Goal: Task Accomplishment & Management: Manage account settings

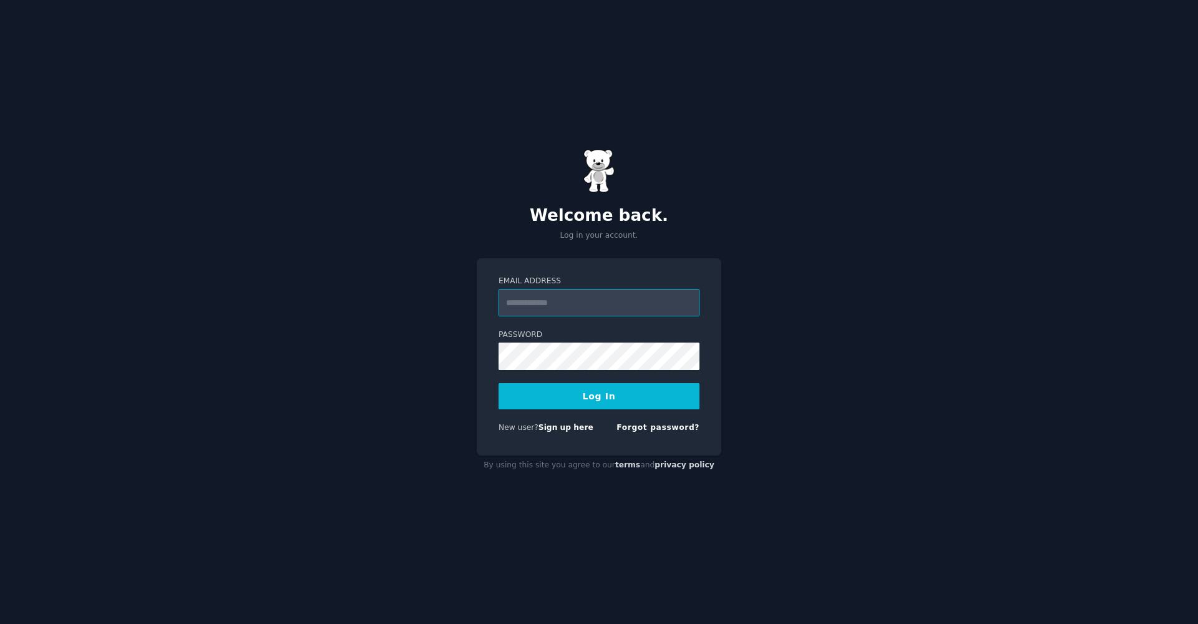
paste input "**********"
type input "**********"
click at [575, 385] on button "Log In" at bounding box center [599, 396] width 201 height 26
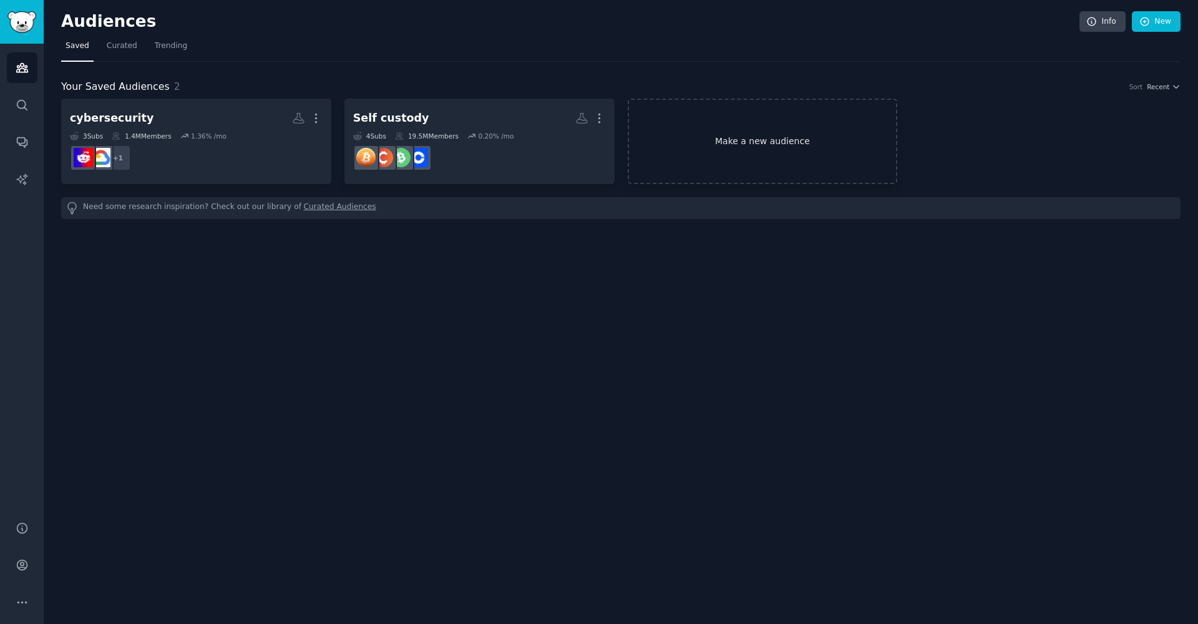
click at [759, 140] on link "Make a new audience" at bounding box center [763, 141] width 270 height 85
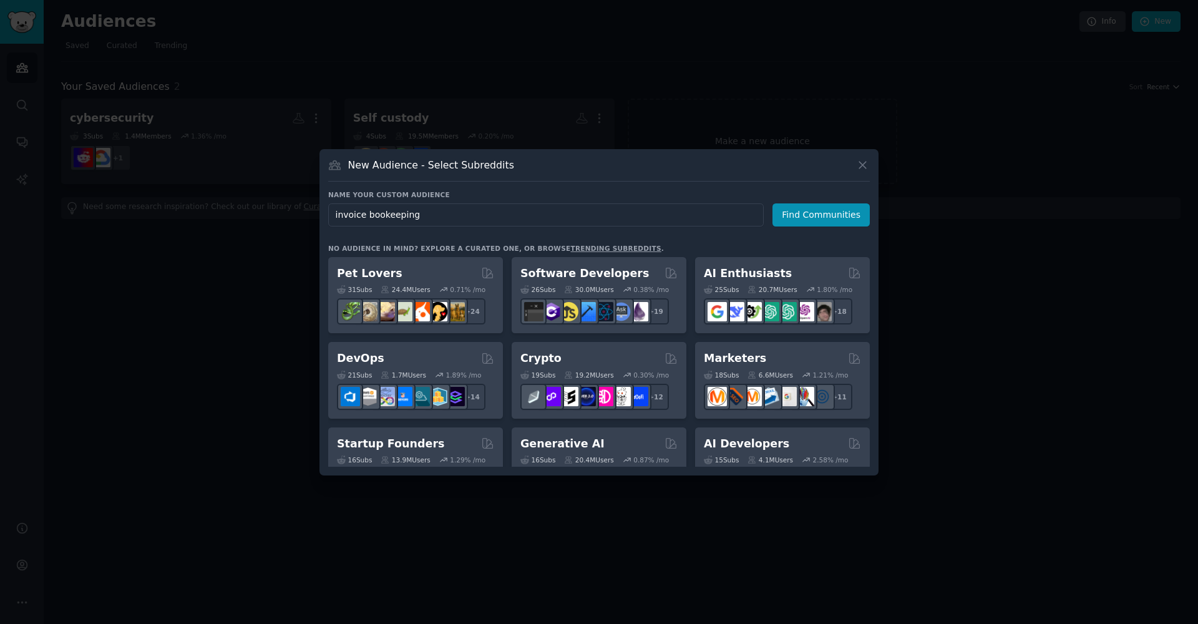
type input "invoice bookkeeping"
drag, startPoint x: 758, startPoint y: 157, endPoint x: 843, endPoint y: 208, distance: 99.1
click at [843, 208] on button "Find Communities" at bounding box center [821, 214] width 97 height 23
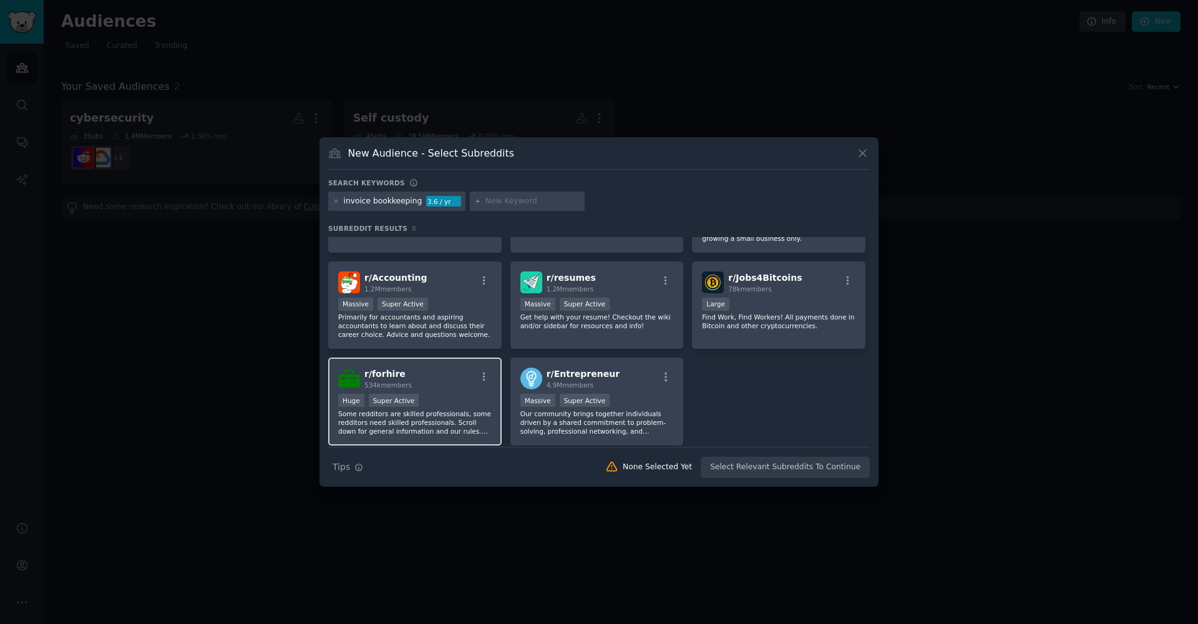
scroll to position [71, 0]
click at [399, 411] on div ">= 95th percentile for submissions / day Huge Super Active" at bounding box center [415, 404] width 154 height 16
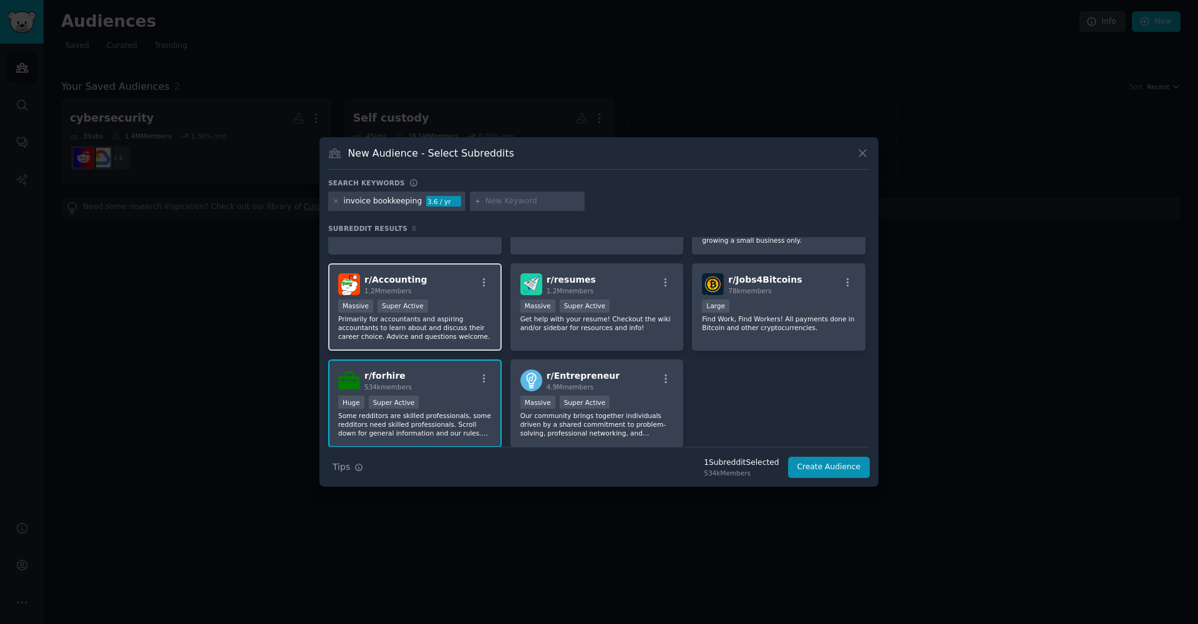
click at [431, 311] on div ">= 95th percentile for submissions / day Massive Super Active" at bounding box center [415, 308] width 154 height 16
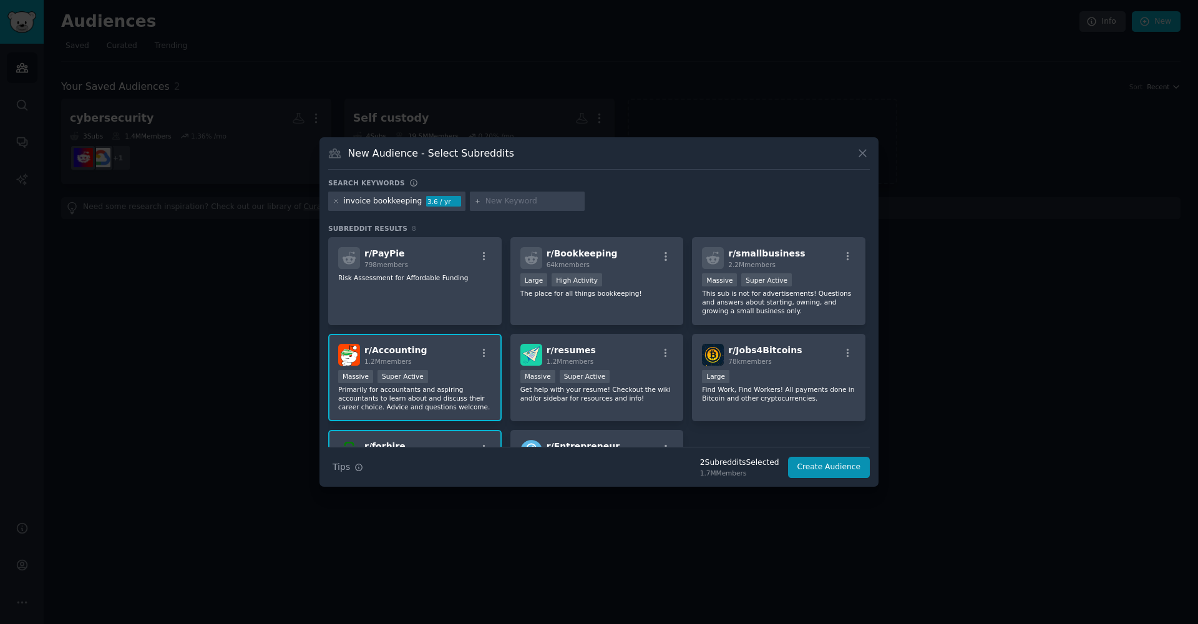
scroll to position [0, 0]
click at [643, 260] on div "r/ Bookkeeping 64k members" at bounding box center [597, 258] width 154 height 22
click at [803, 289] on p "This sub is not for advertisements! Questions and answers about starting, ownin…" at bounding box center [779, 302] width 154 height 26
click at [674, 203] on div "invoice bookkeeping 3.6 / yr" at bounding box center [599, 204] width 542 height 24
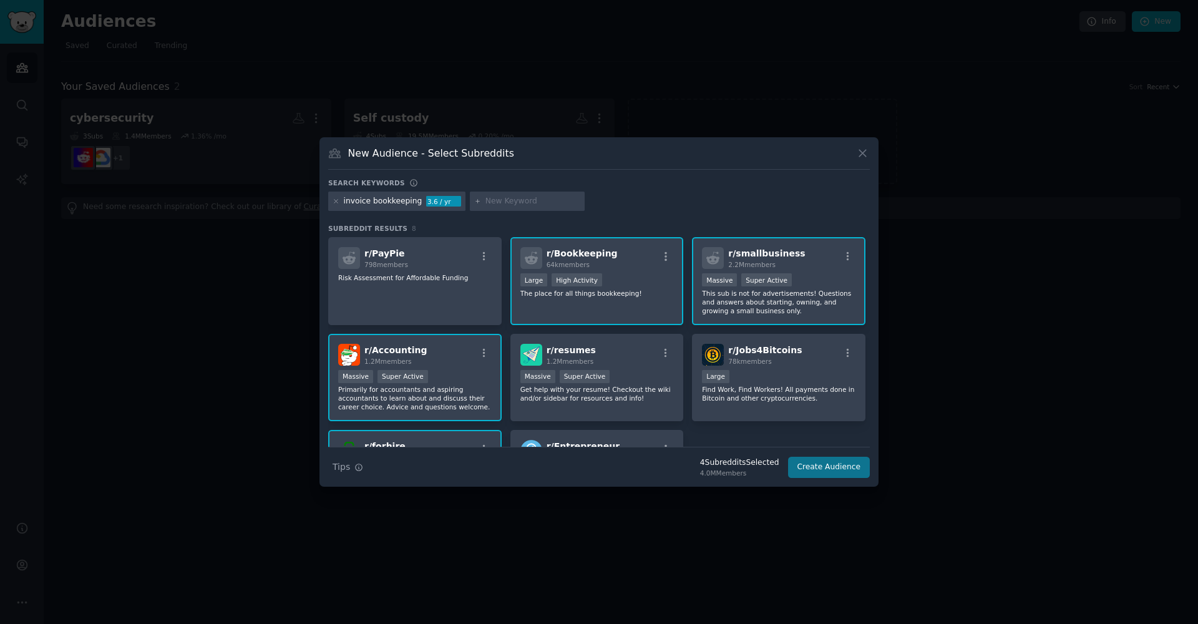
click at [832, 474] on button "Create Audience" at bounding box center [829, 467] width 82 height 21
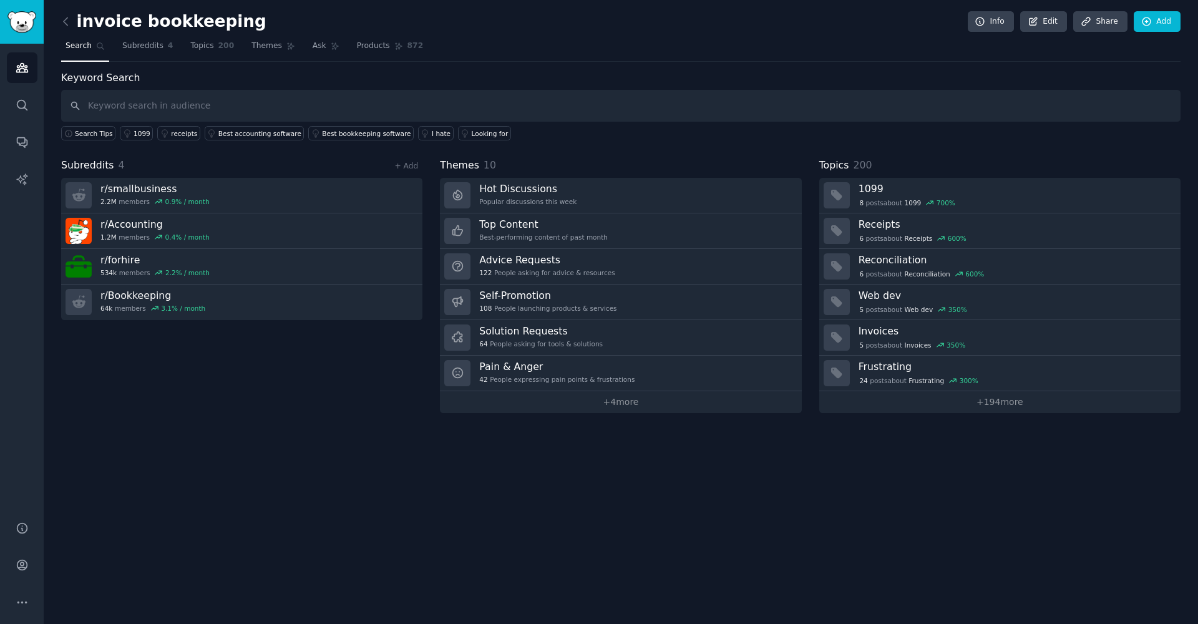
click at [620, 412] on div "invoice bookkeeping Info Edit Share Add Search Subreddits 4 Topics 200 Themes A…" at bounding box center [621, 312] width 1154 height 624
click at [620, 406] on link "+ 4 more" at bounding box center [620, 402] width 361 height 22
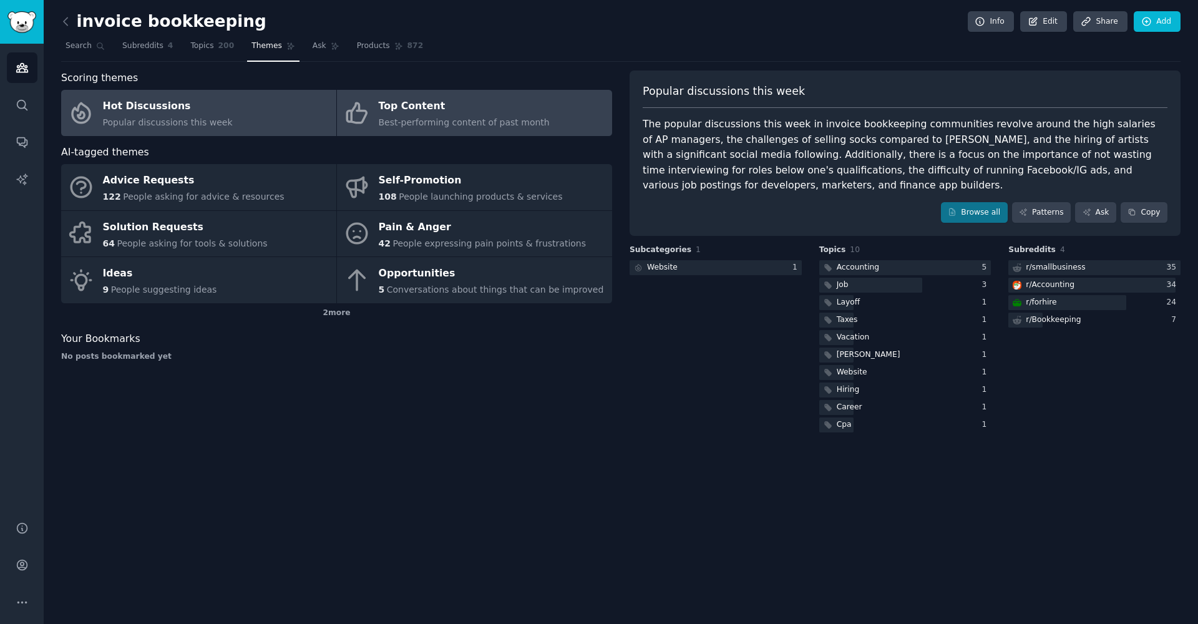
click at [463, 112] on div "Top Content" at bounding box center [464, 107] width 171 height 20
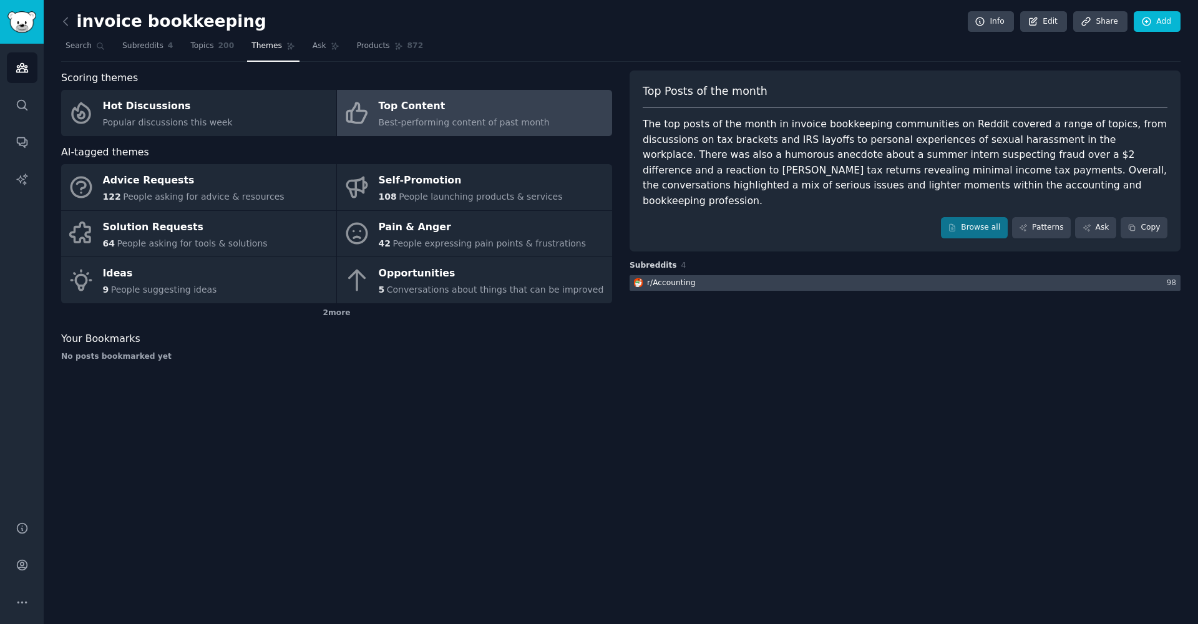
click at [686, 278] on div "r/ Accounting" at bounding box center [671, 283] width 49 height 11
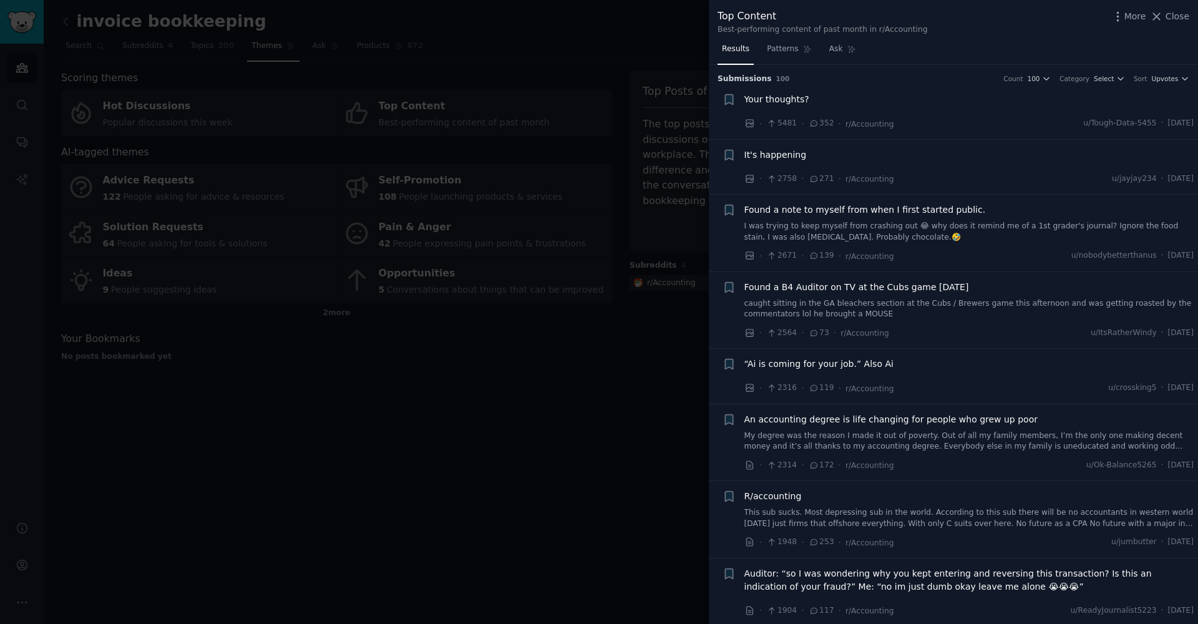
click at [490, 517] on div at bounding box center [599, 312] width 1198 height 624
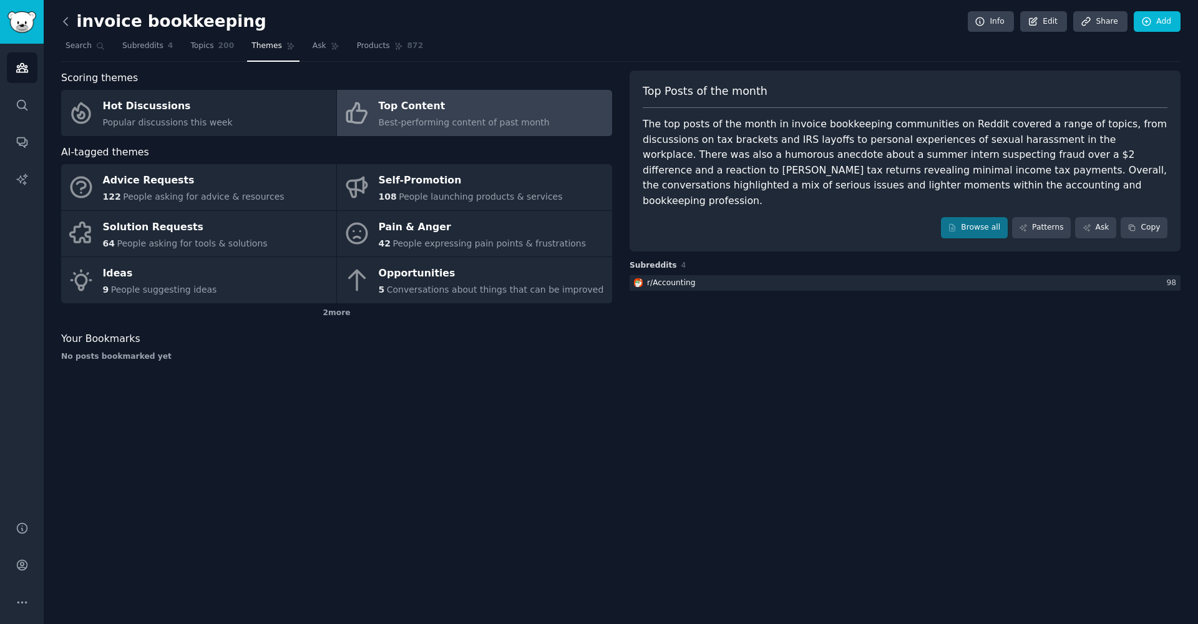
click at [69, 20] on icon at bounding box center [65, 21] width 13 height 13
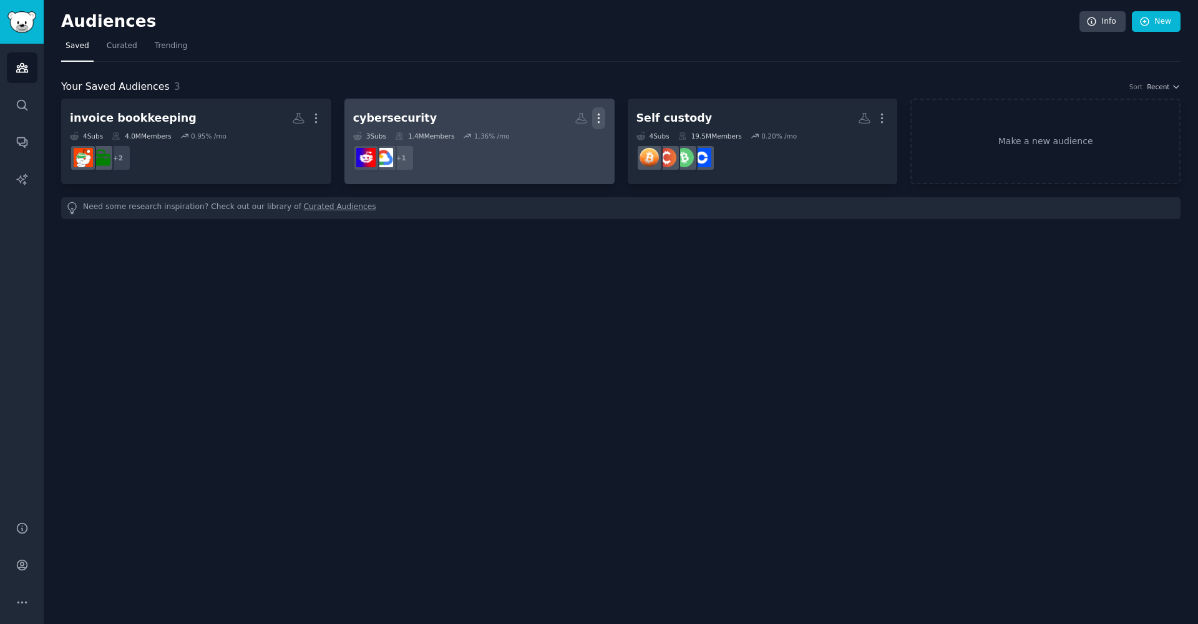
click at [603, 112] on icon "button" at bounding box center [598, 118] width 13 height 13
click at [567, 149] on p "Delete" at bounding box center [564, 144] width 29 height 13
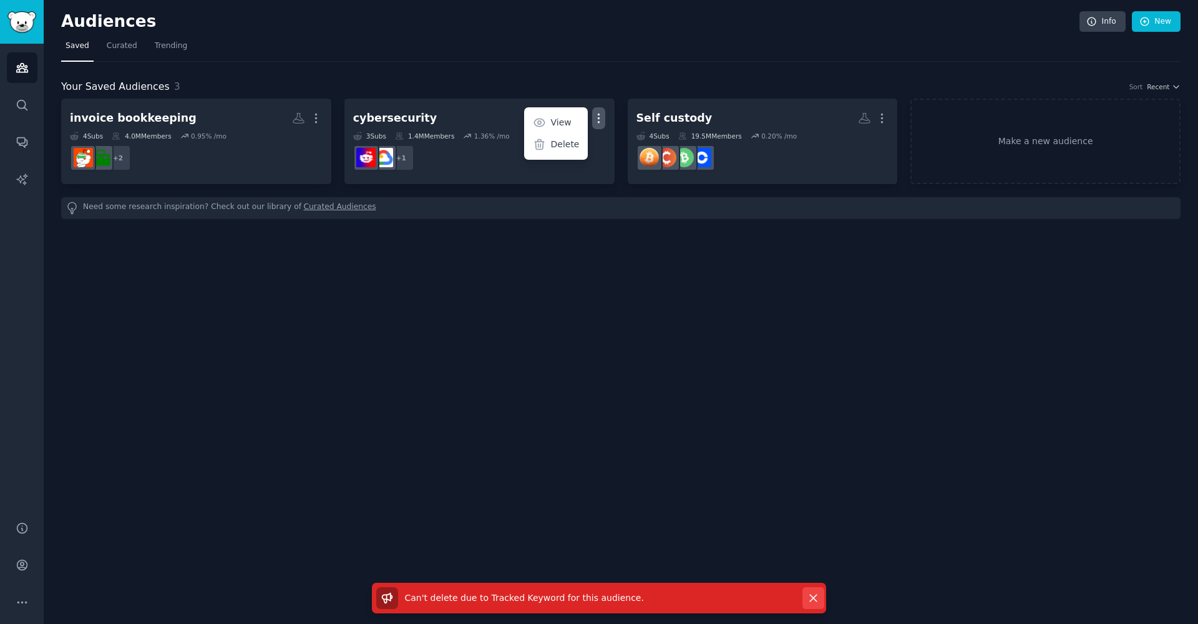
click at [812, 598] on icon "button" at bounding box center [813, 598] width 7 height 7
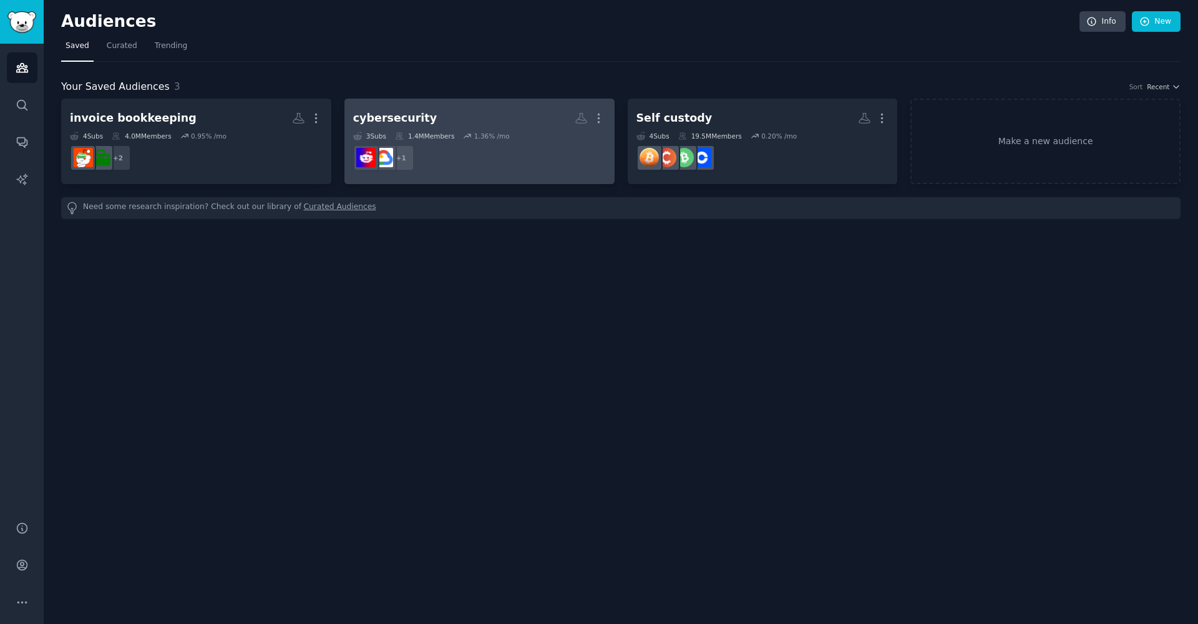
click at [499, 129] on div "cybersecurity Custom Audience More 3 Sub s 1.4M Members 1.36 % /mo + 1" at bounding box center [479, 141] width 253 height 68
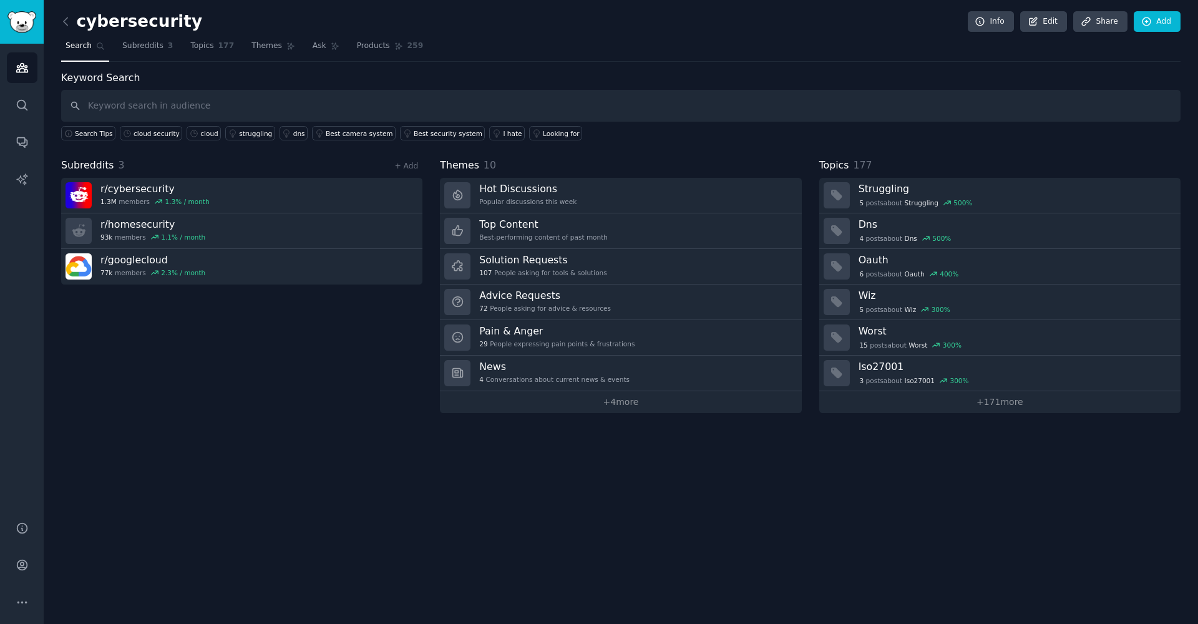
click at [170, 116] on input "text" at bounding box center [621, 106] width 1120 height 32
click at [282, 77] on div "Keyword Search Search Tips cloud security cloud struggling dns Best camera syst…" at bounding box center [621, 106] width 1120 height 71
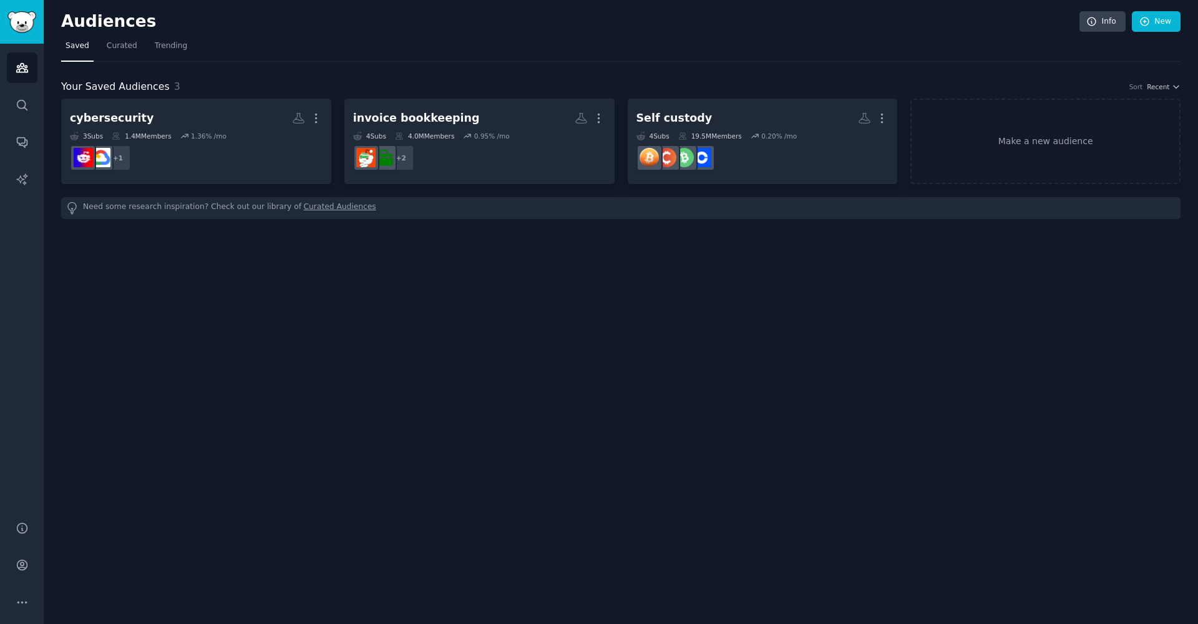
click at [349, 202] on link "Curated Audiences" at bounding box center [340, 208] width 72 height 13
click at [1083, 146] on link "Make a new audience" at bounding box center [1045, 141] width 270 height 85
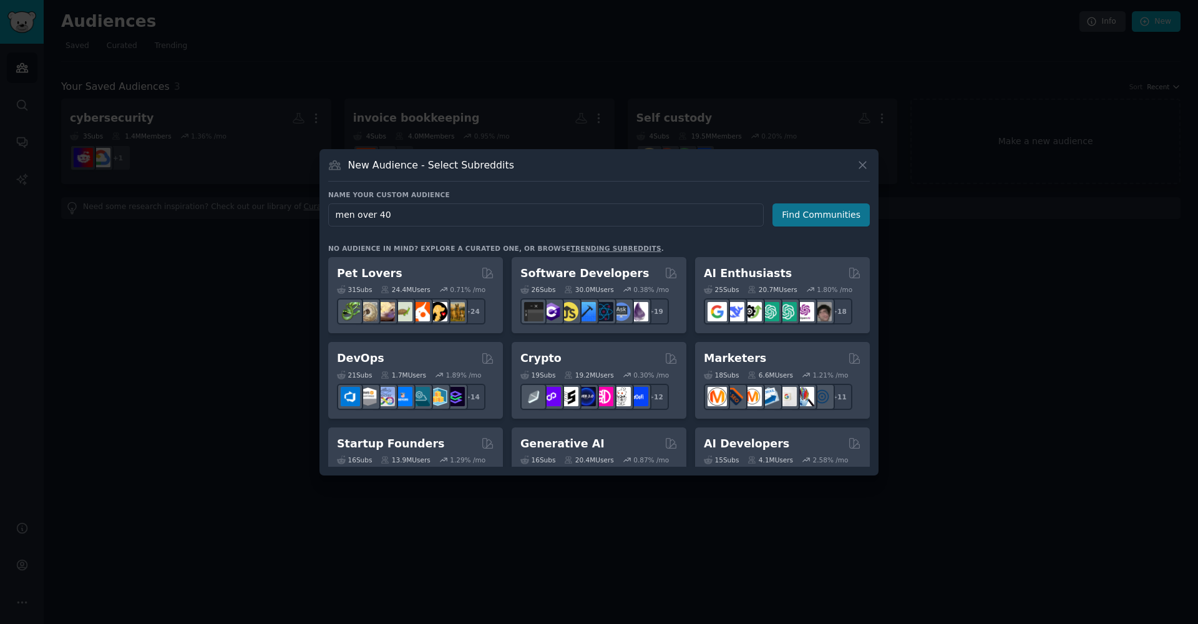
type input "men over 40"
click at [843, 213] on button "Find Communities" at bounding box center [821, 214] width 97 height 23
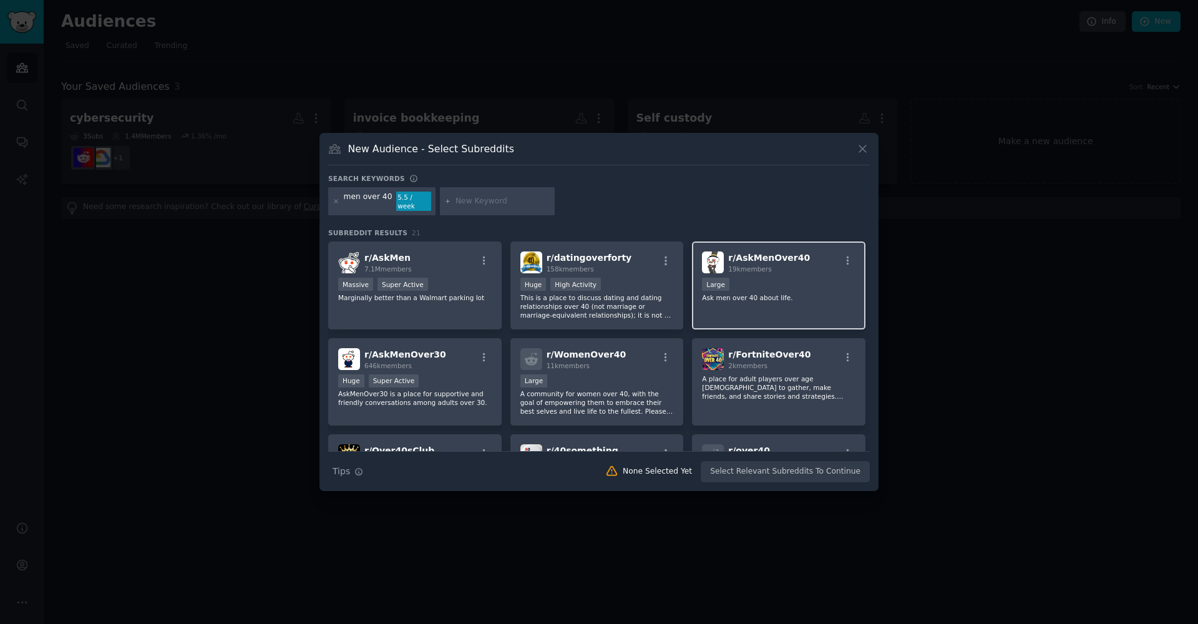
click at [800, 278] on div "Large" at bounding box center [779, 286] width 154 height 16
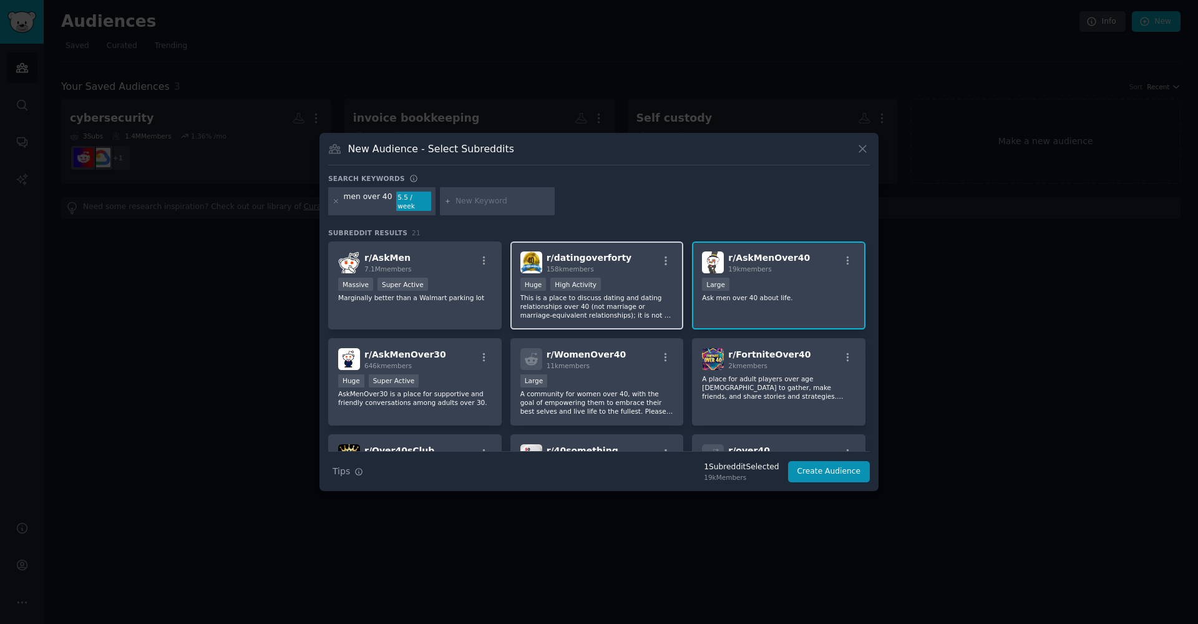
click at [627, 304] on p "This is a place to discuss dating and dating relationships over 40 (not marriag…" at bounding box center [597, 306] width 154 height 26
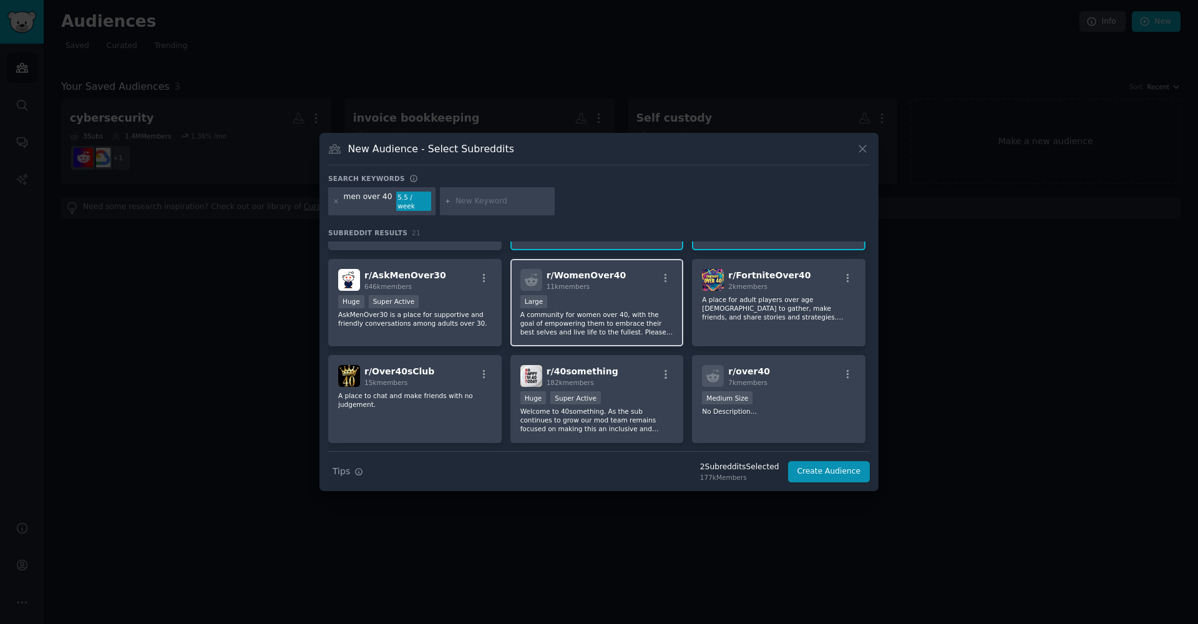
scroll to position [89, 0]
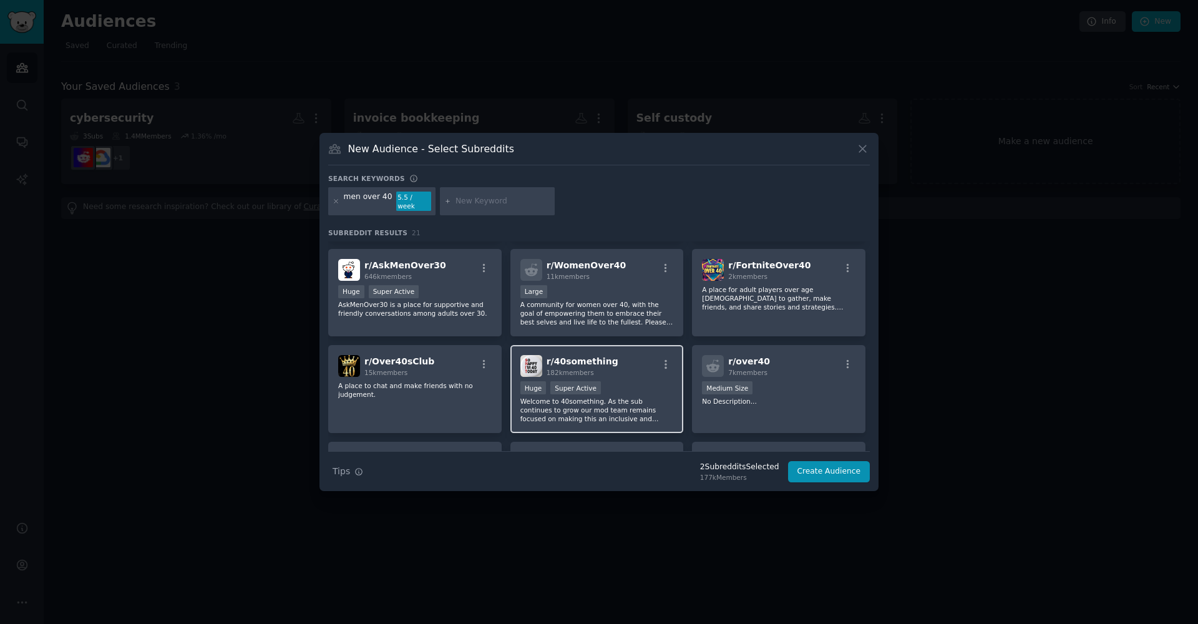
click at [627, 387] on div ">= 95th percentile for submissions / day Huge Super Active" at bounding box center [597, 389] width 154 height 16
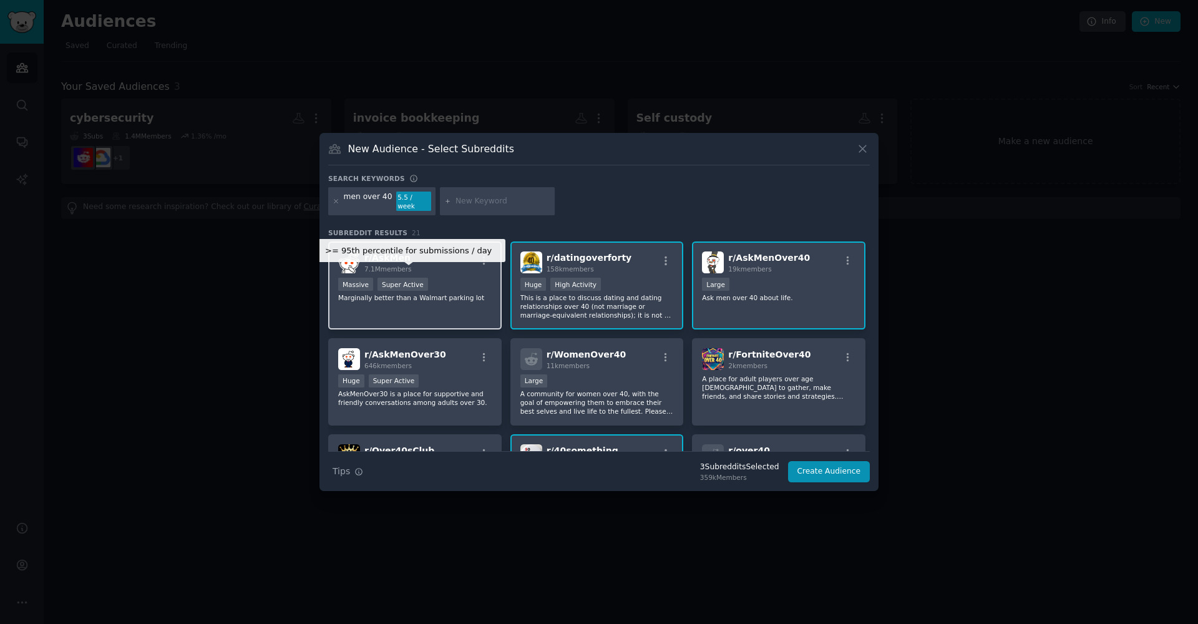
scroll to position [0, 0]
click at [459, 310] on div "r/ AskMen 7.1M members >= 95th percentile for submissions / day Massive Super A…" at bounding box center [414, 286] width 173 height 88
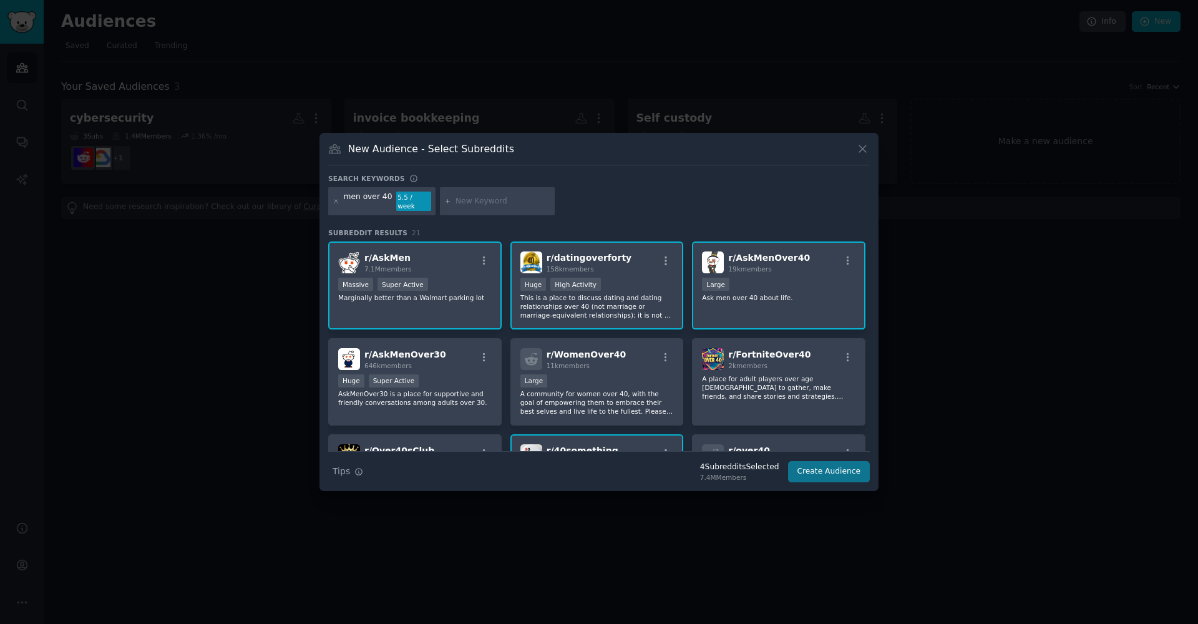
click at [824, 461] on button "Create Audience" at bounding box center [829, 471] width 82 height 21
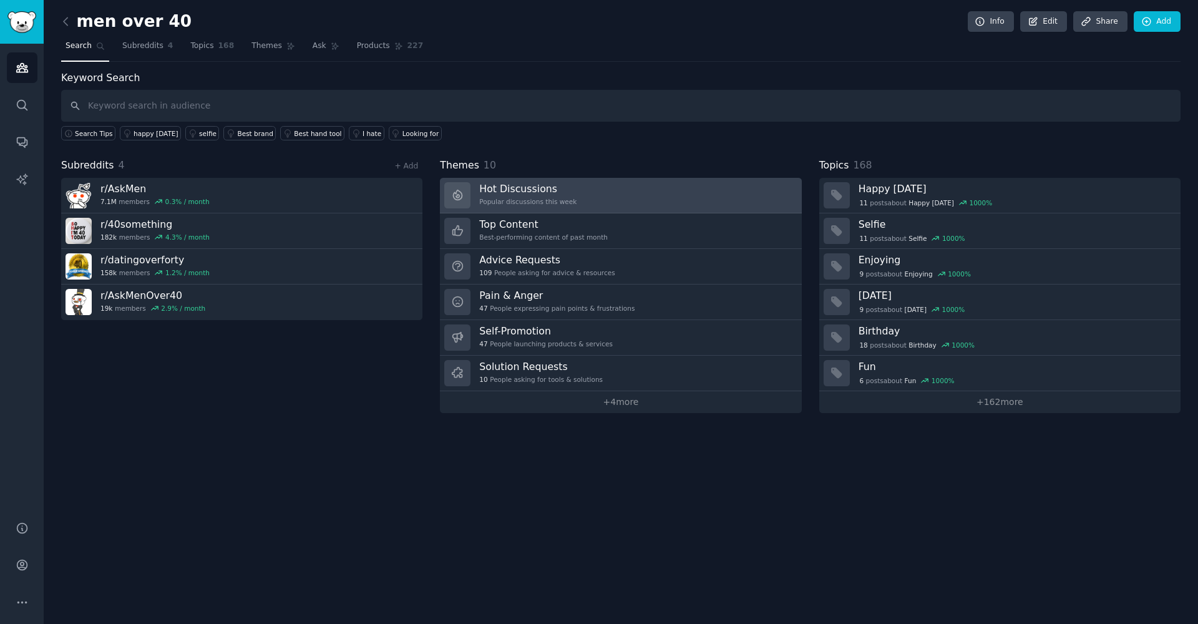
click at [565, 197] on div "Popular discussions this week" at bounding box center [527, 201] width 97 height 9
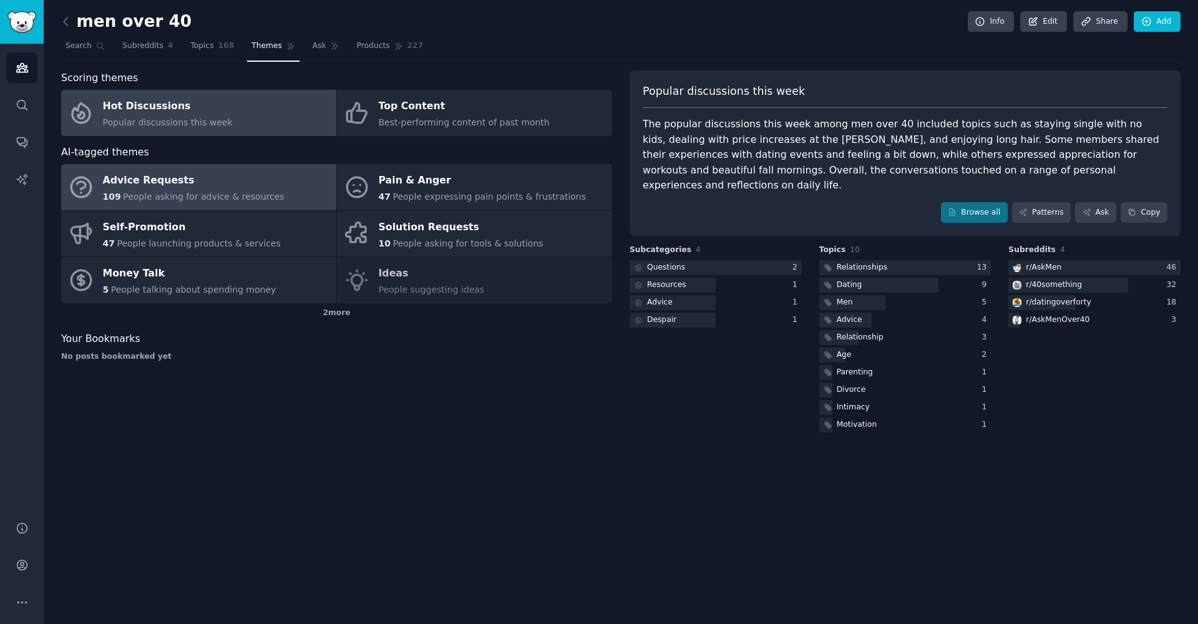
click at [231, 181] on div "Advice Requests" at bounding box center [194, 181] width 182 height 20
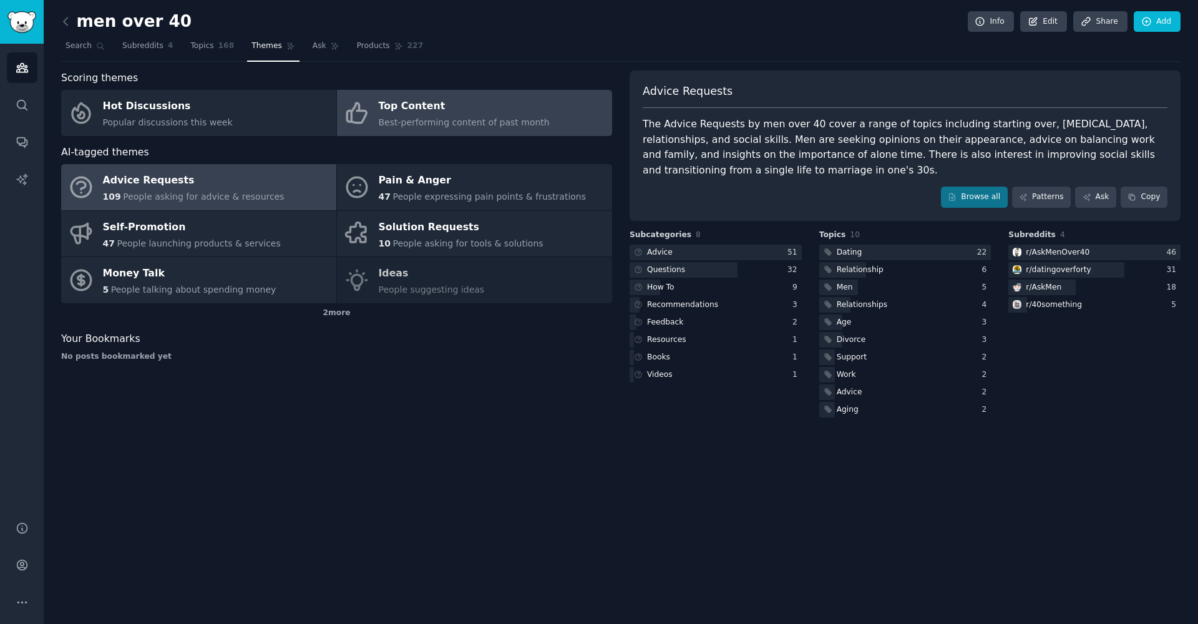
click at [407, 122] on span "Best-performing content of past month" at bounding box center [464, 122] width 171 height 10
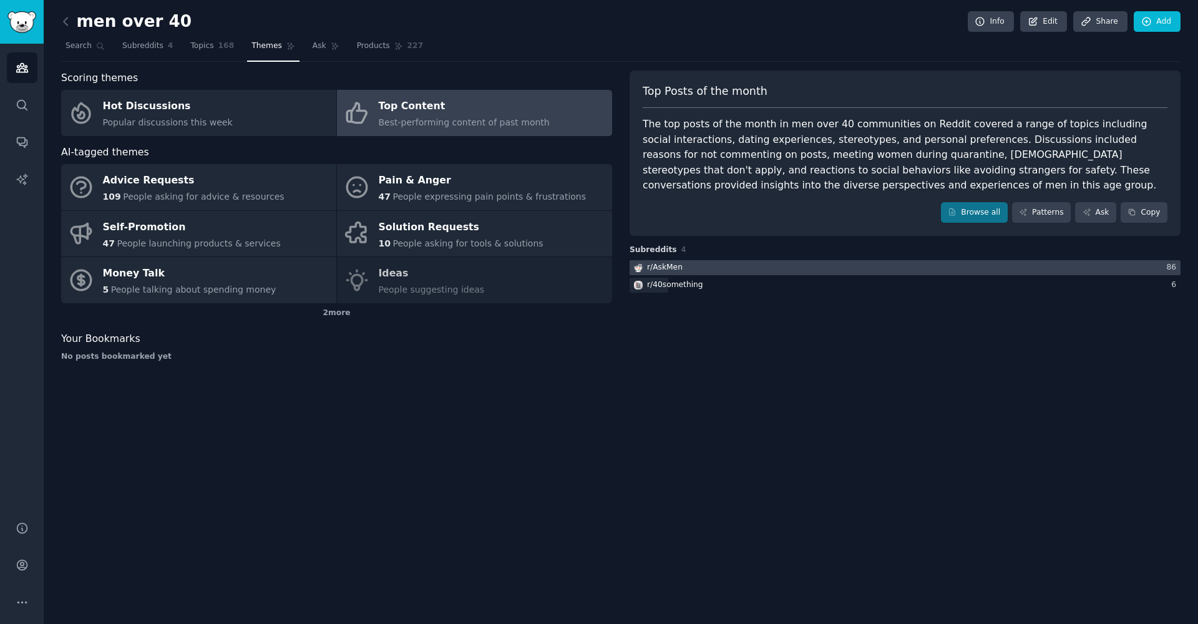
click at [687, 268] on div at bounding box center [905, 268] width 551 height 16
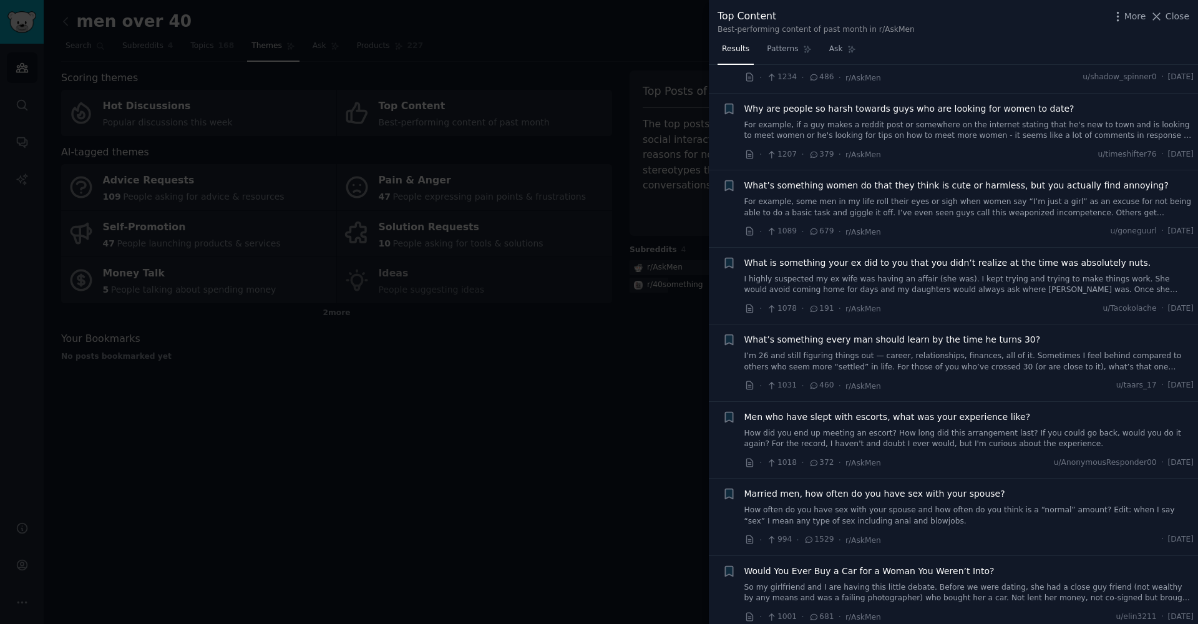
scroll to position [71, 0]
click at [839, 494] on div "Married men, how often do you have sex with your spouse? How often do you have …" at bounding box center [969, 504] width 450 height 39
click at [849, 490] on span "Married men, how often do you have sex with your spouse?" at bounding box center [874, 491] width 261 height 13
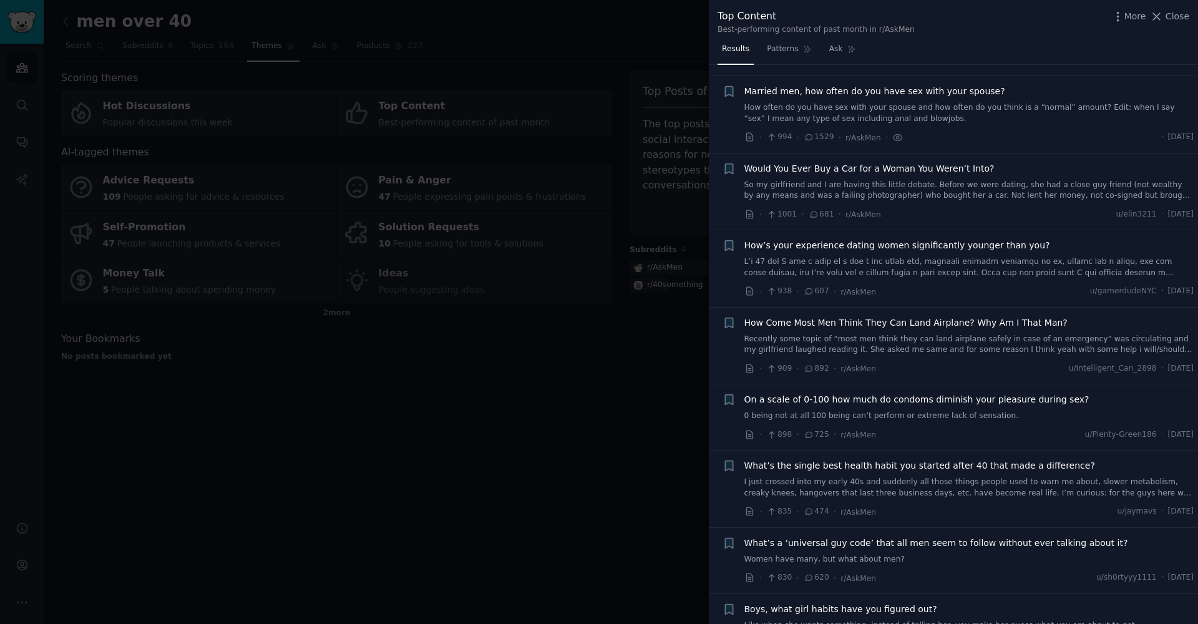
scroll to position [478, 0]
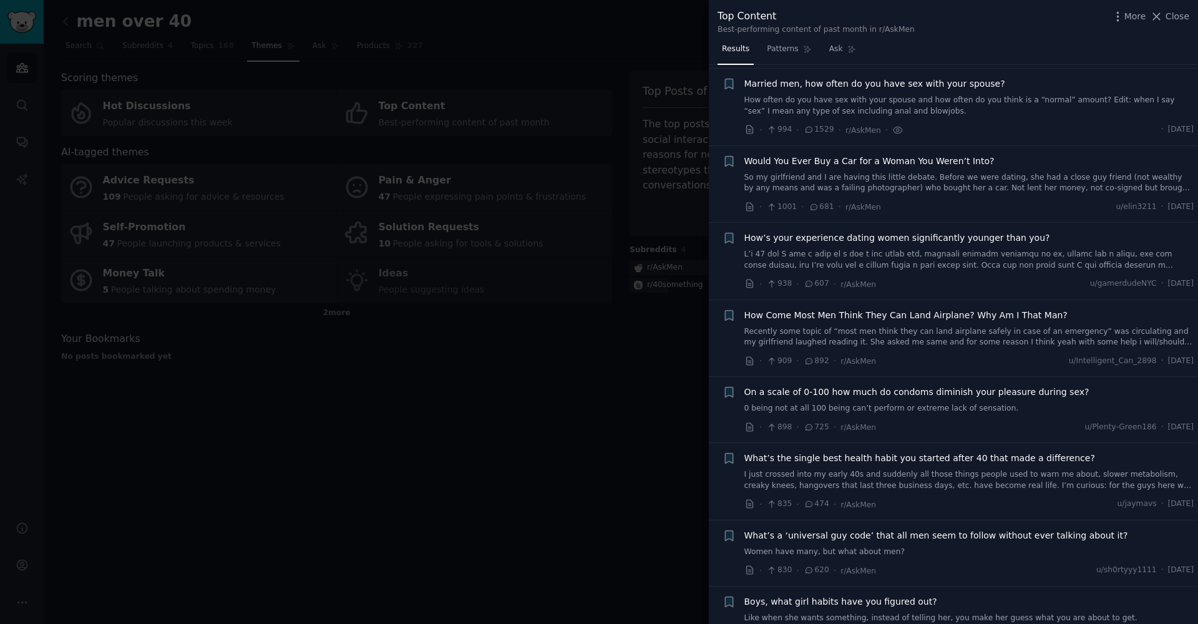
click at [478, 510] on div at bounding box center [599, 312] width 1198 height 624
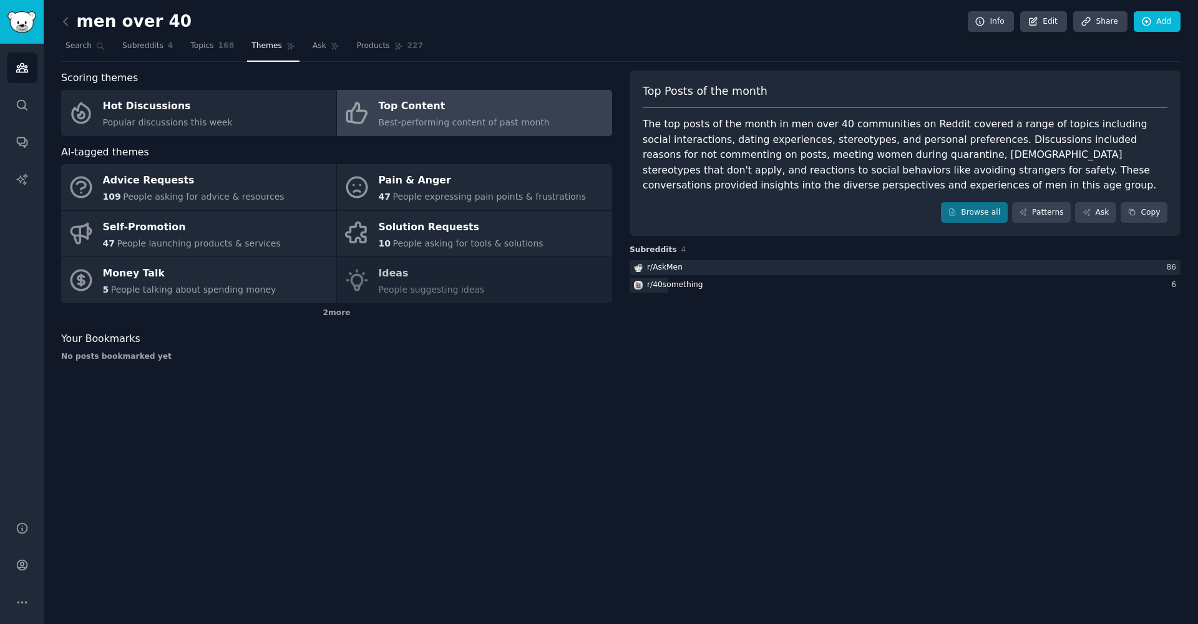
click at [608, 7] on div "men over 40 Info Edit Share Add Search Subreddits 4 Topics 168 Themes Ask Produ…" at bounding box center [621, 312] width 1154 height 624
click at [68, 24] on icon at bounding box center [65, 21] width 13 height 13
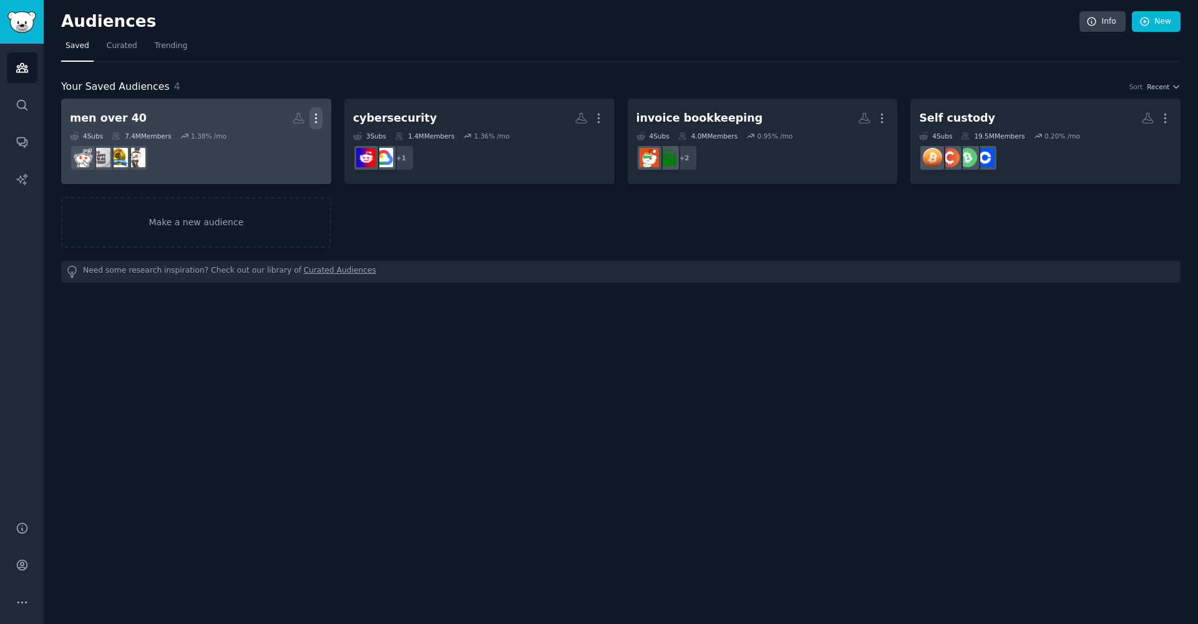
click at [315, 116] on icon "button" at bounding box center [316, 118] width 13 height 13
click at [282, 144] on p "Delete" at bounding box center [282, 144] width 29 height 13
click at [263, 144] on icon at bounding box center [256, 144] width 13 height 13
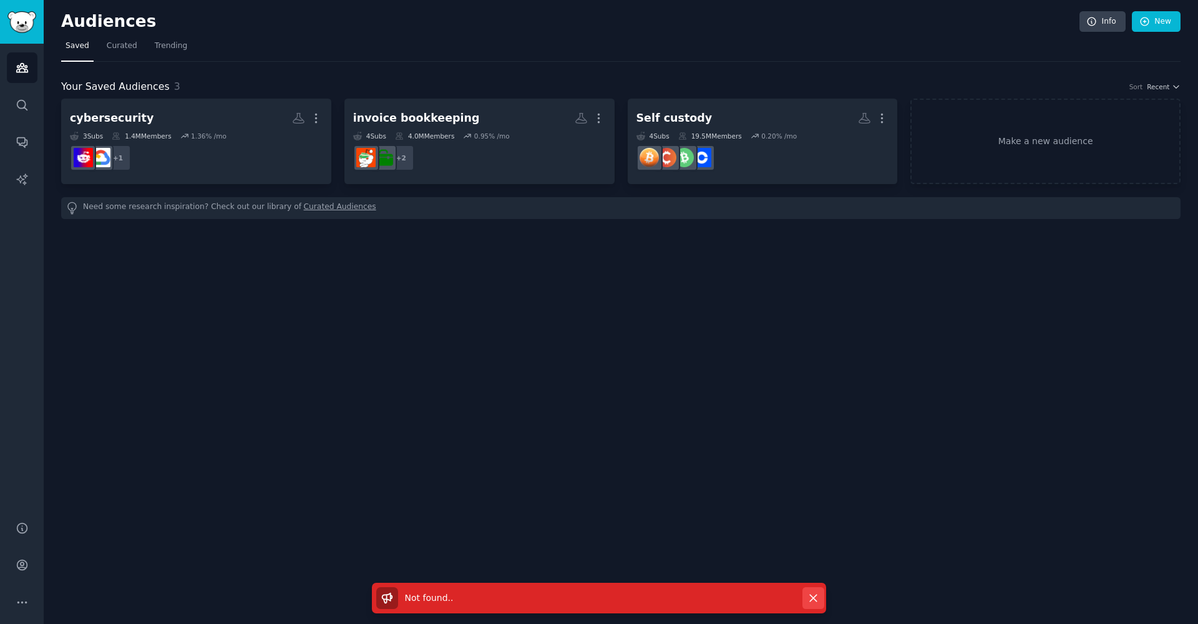
click at [813, 598] on icon "button" at bounding box center [813, 598] width 7 height 7
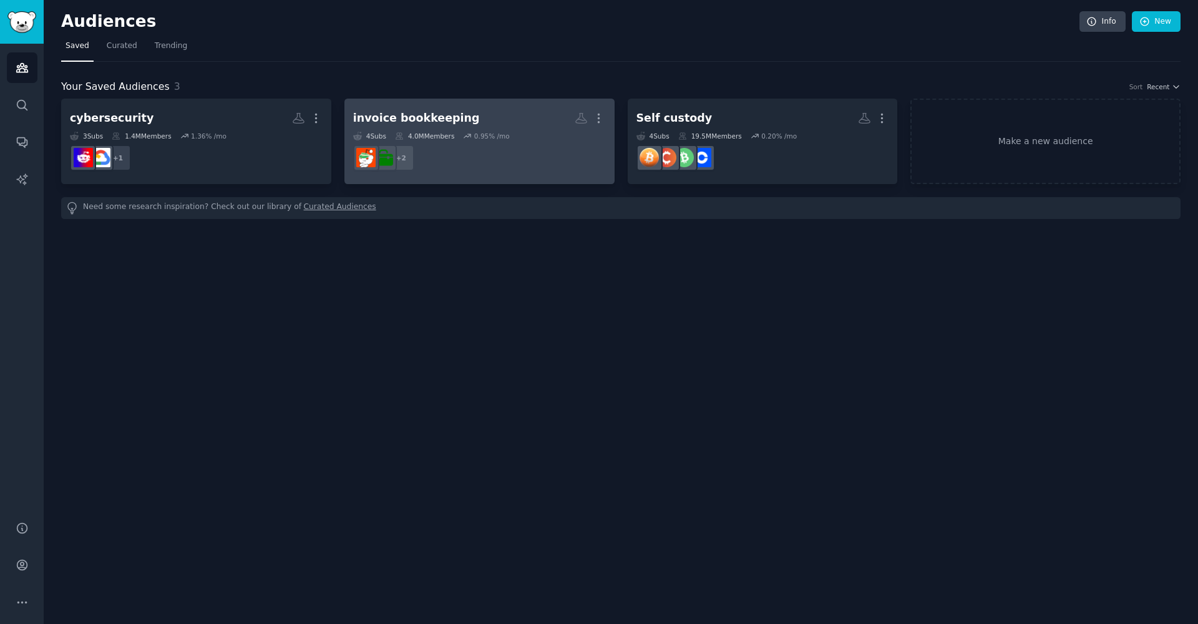
click at [418, 121] on div "invoice bookkeeping" at bounding box center [416, 118] width 127 height 16
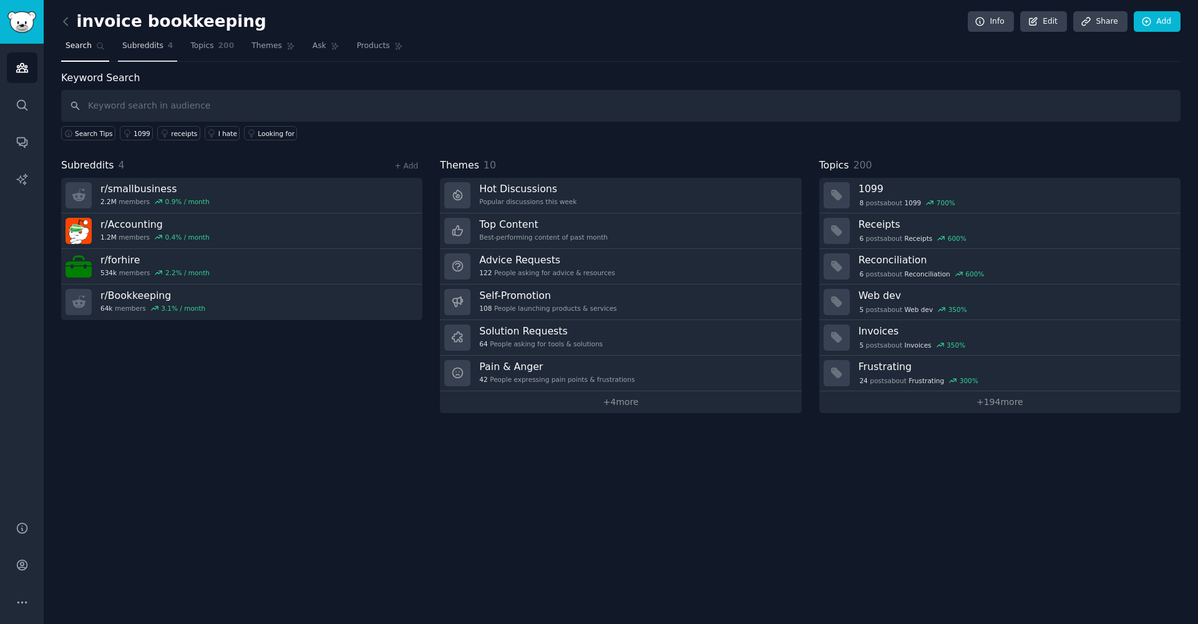
click at [151, 54] on link "Subreddits 4" at bounding box center [147, 49] width 59 height 26
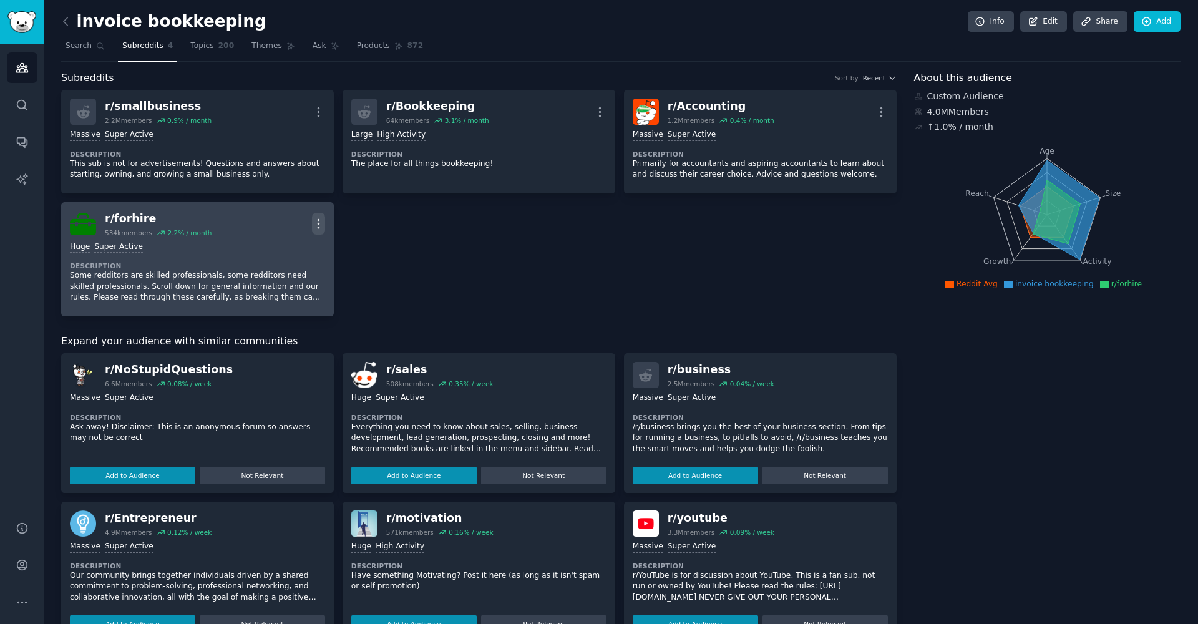
click at [322, 218] on icon "button" at bounding box center [318, 223] width 13 height 13
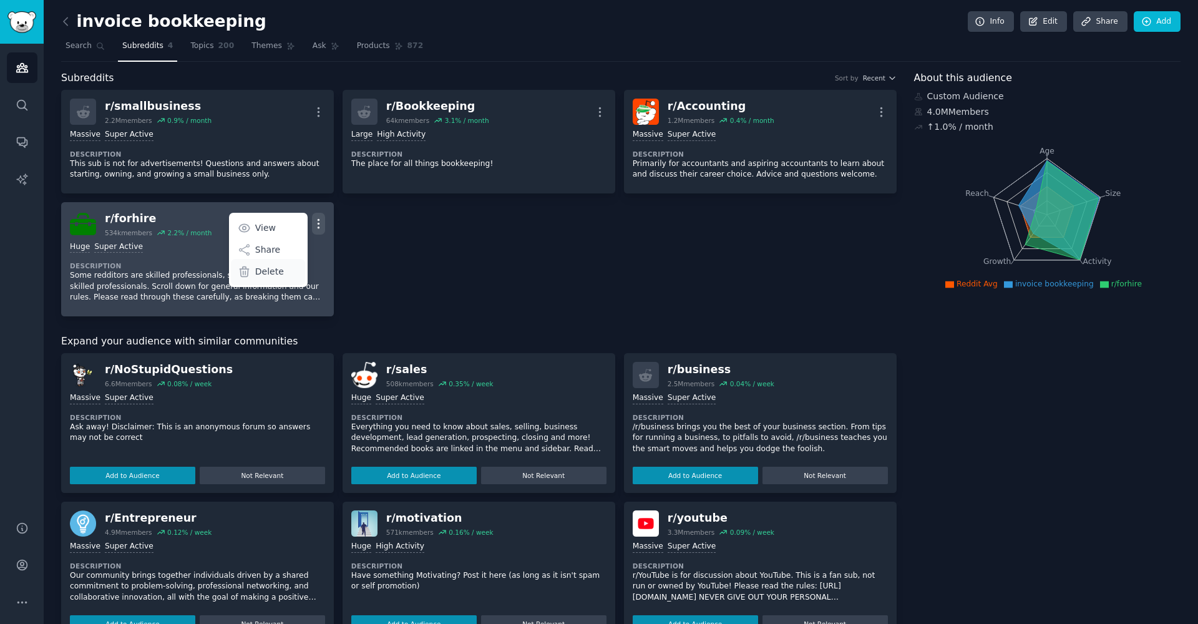
click at [270, 272] on p "Delete" at bounding box center [269, 271] width 29 height 13
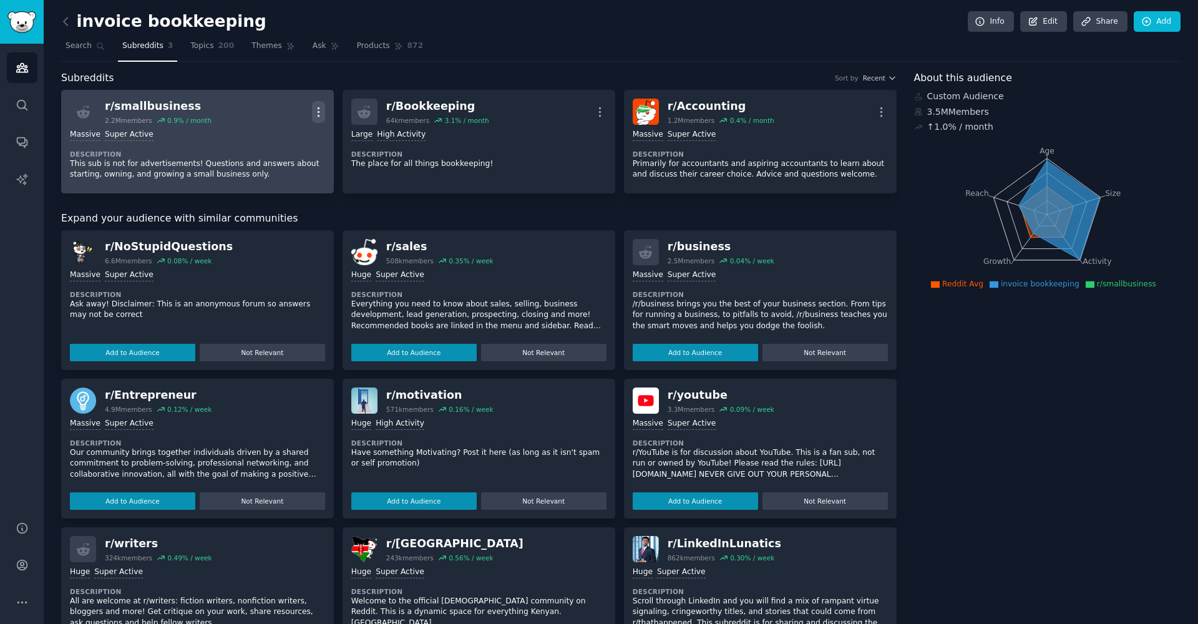
click at [320, 111] on icon "button" at bounding box center [318, 111] width 13 height 13
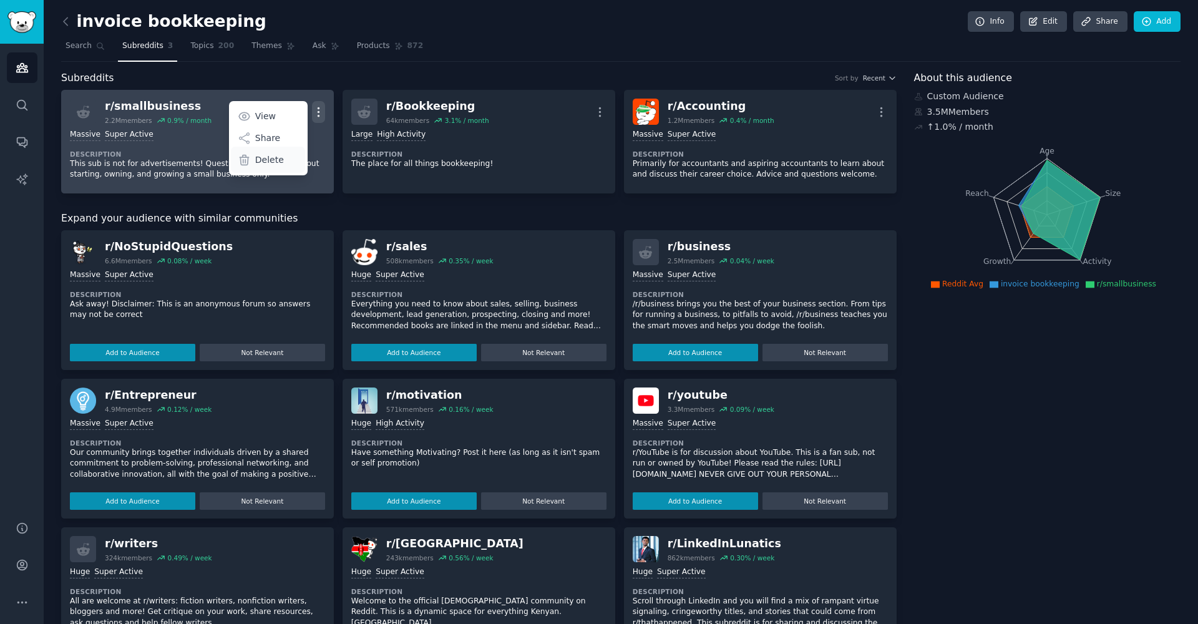
click at [273, 161] on p "Delete" at bounding box center [269, 160] width 29 height 13
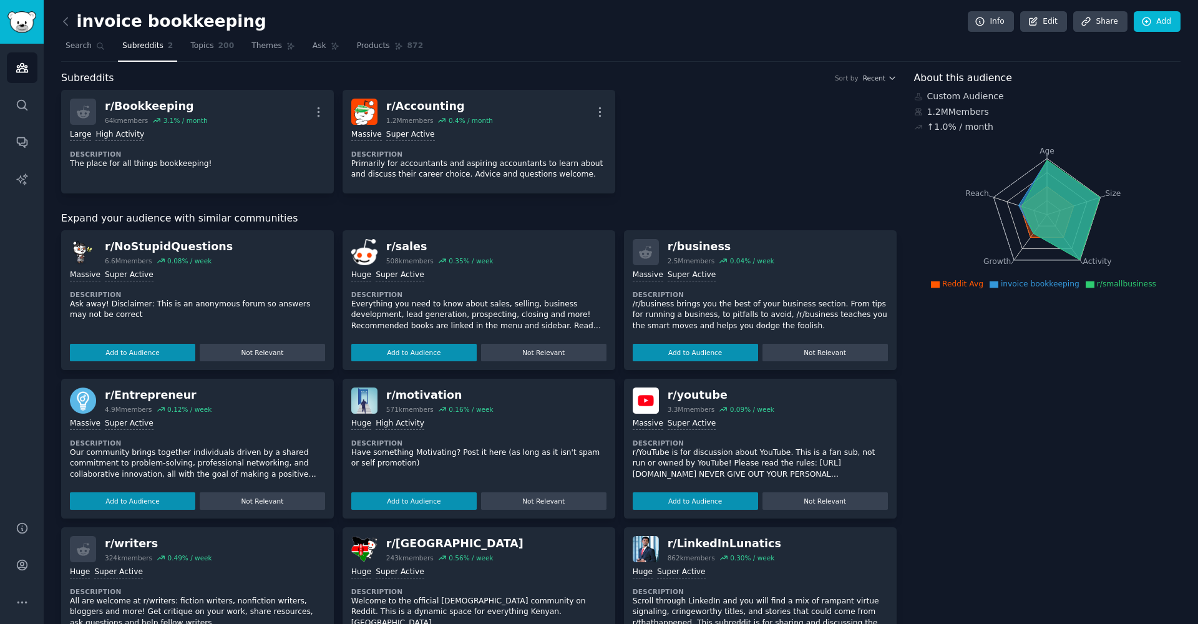
click at [270, 161] on p "The place for all things bookkeeping!" at bounding box center [197, 164] width 255 height 11
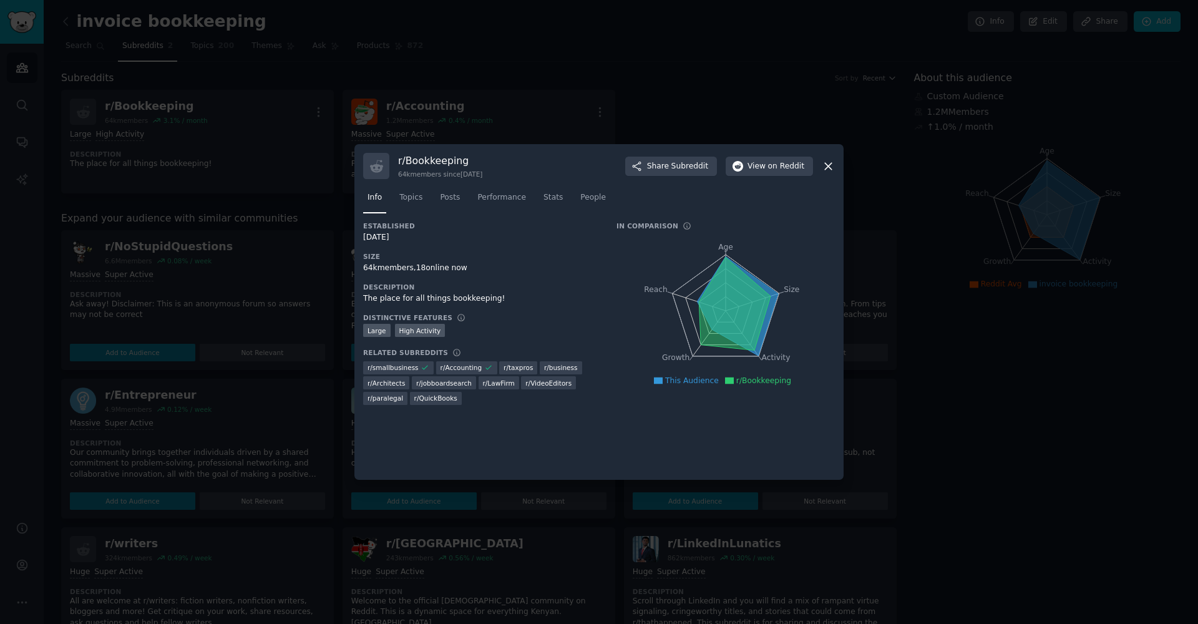
click at [607, 46] on div at bounding box center [599, 312] width 1198 height 624
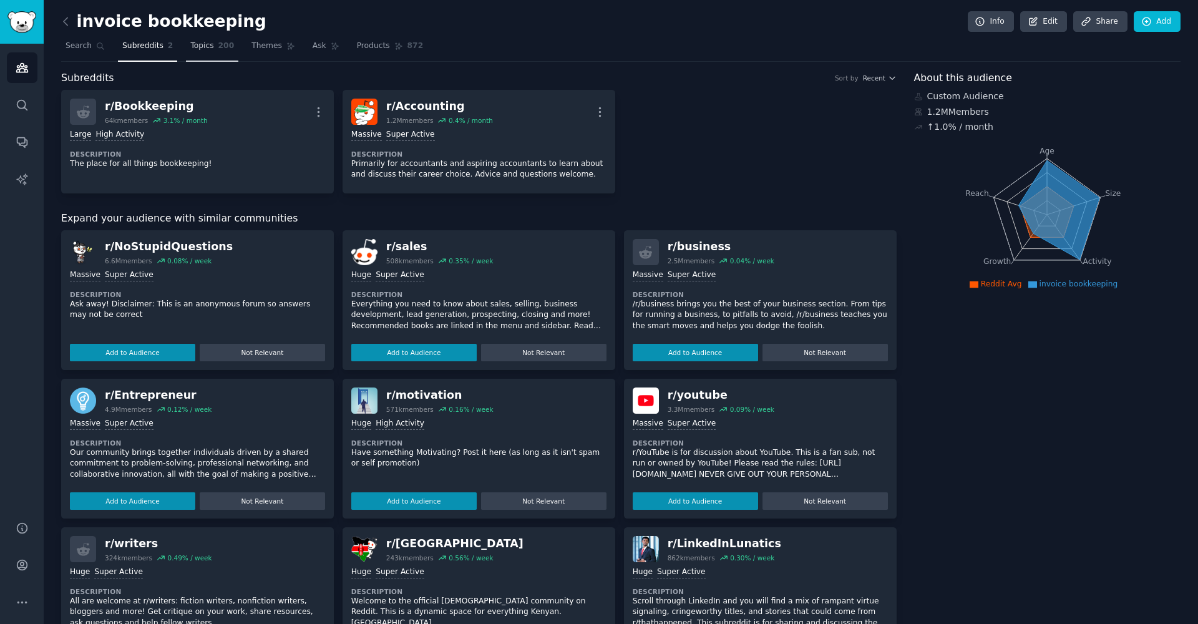
click at [205, 51] on span "Topics" at bounding box center [201, 46] width 23 height 11
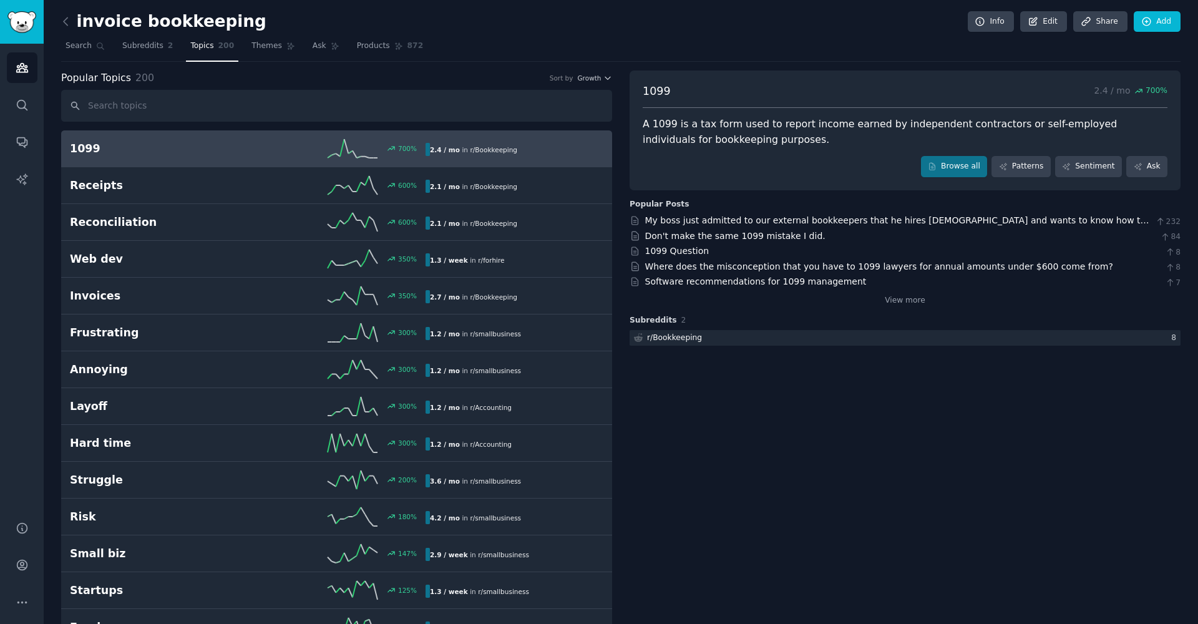
click at [692, 125] on div "A 1099 is a tax form used to report income earned by independent contractors or…" at bounding box center [905, 132] width 525 height 31
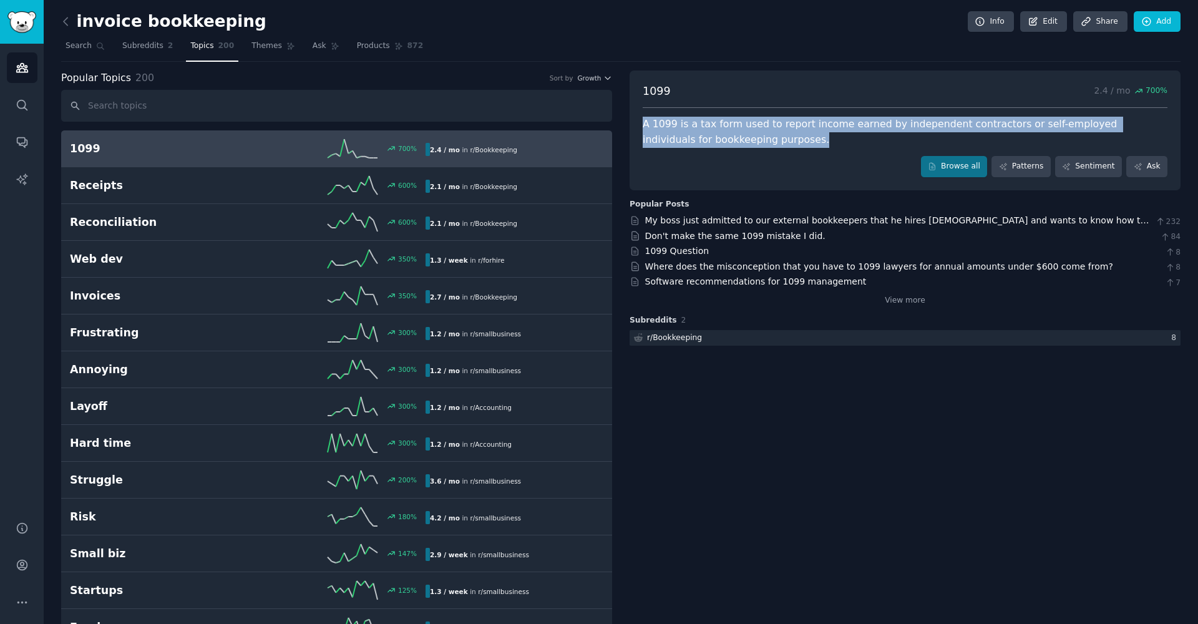
drag, startPoint x: 692, startPoint y: 125, endPoint x: 711, endPoint y: 134, distance: 20.7
click at [711, 134] on div "A 1099 is a tax form used to report income earned by independent contractors or…" at bounding box center [905, 132] width 525 height 31
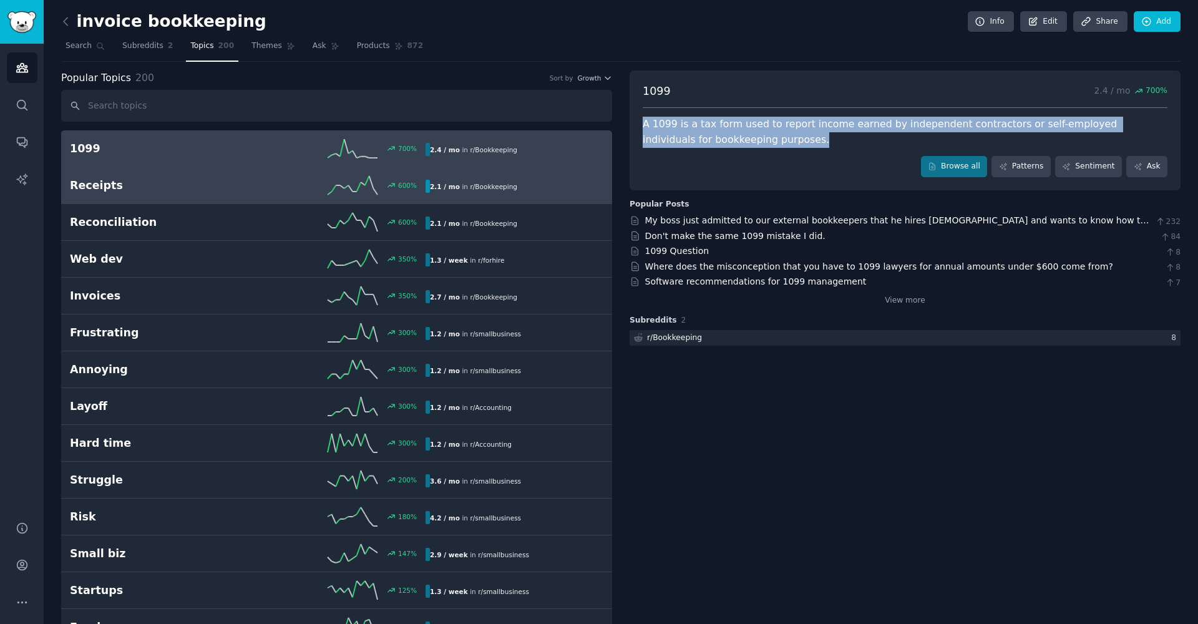
click at [139, 186] on h2 "Receipts" at bounding box center [159, 186] width 178 height 16
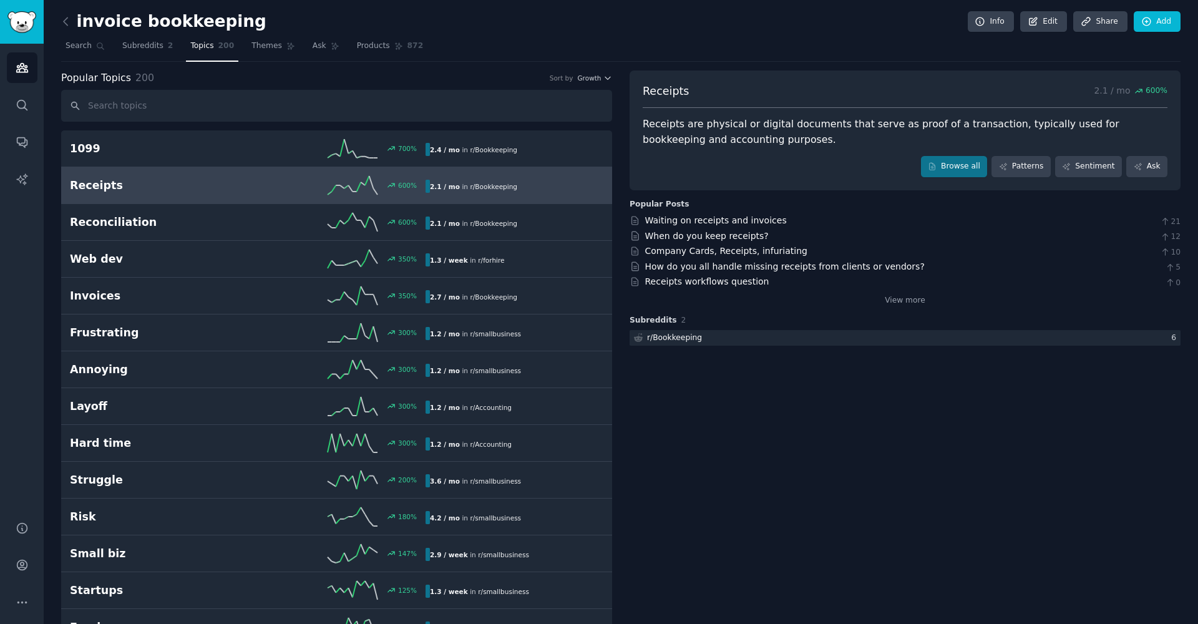
click at [711, 120] on div "Receipts are physical or digital documents that serve as proof of a transaction…" at bounding box center [905, 132] width 525 height 31
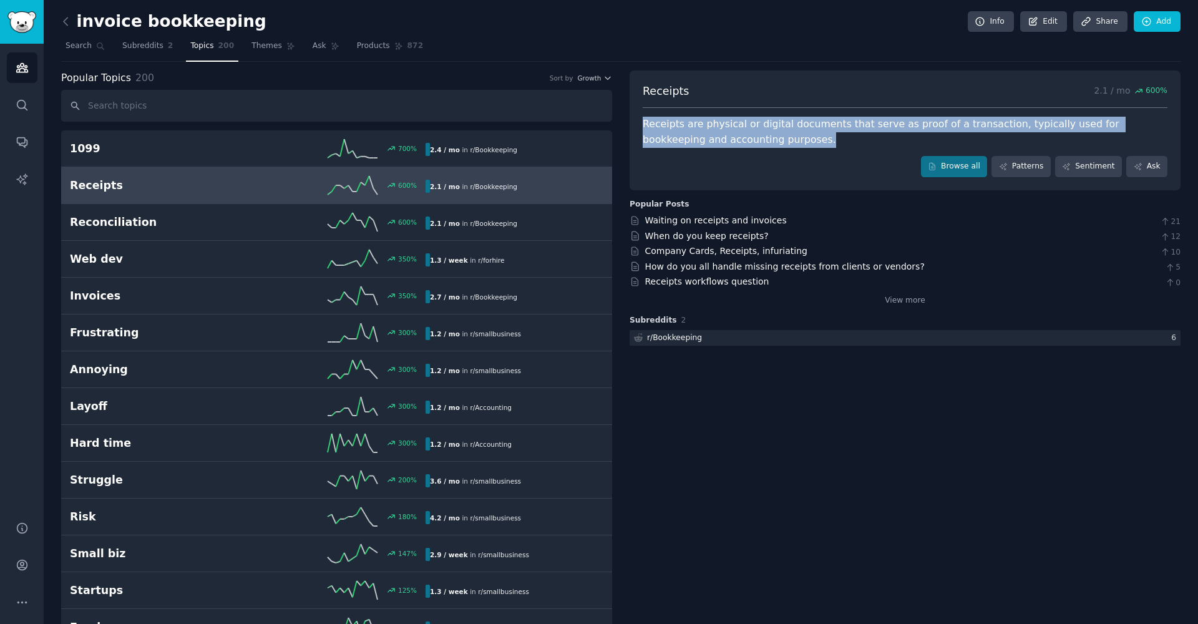
drag, startPoint x: 711, startPoint y: 120, endPoint x: 746, endPoint y: 140, distance: 40.2
click at [746, 140] on div "Receipts are physical or digital documents that serve as proof of a transaction…" at bounding box center [905, 132] width 525 height 31
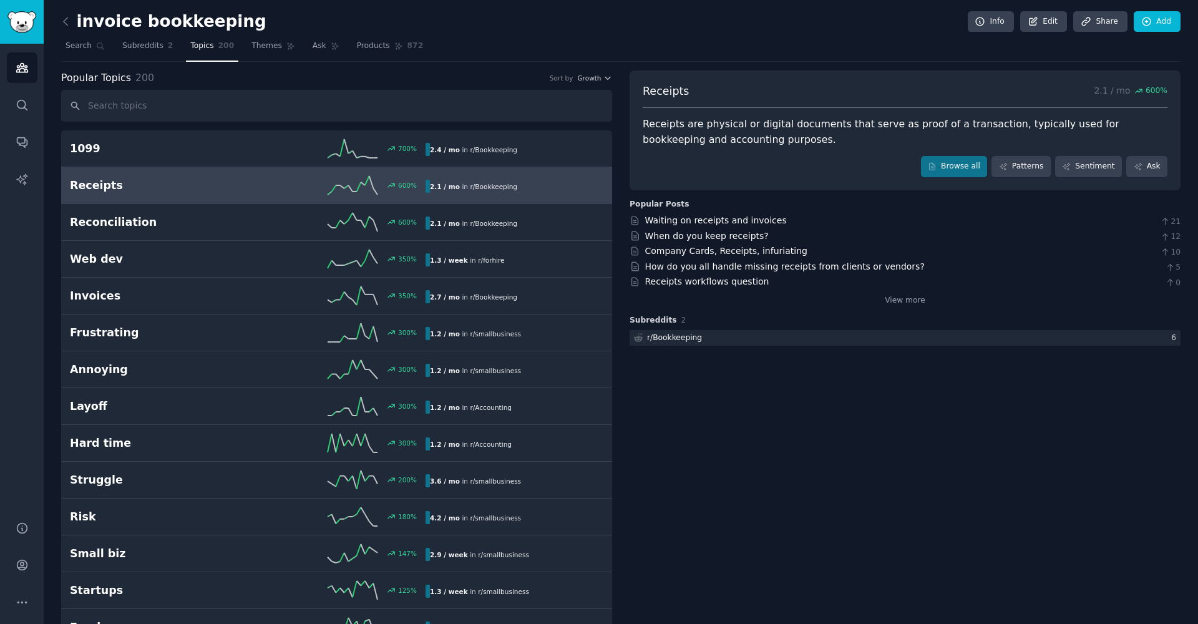
click at [792, 171] on div "Browse all Patterns Sentiment Ask" at bounding box center [905, 166] width 525 height 21
click at [723, 237] on link "When do you keep receipts?" at bounding box center [707, 236] width 124 height 10
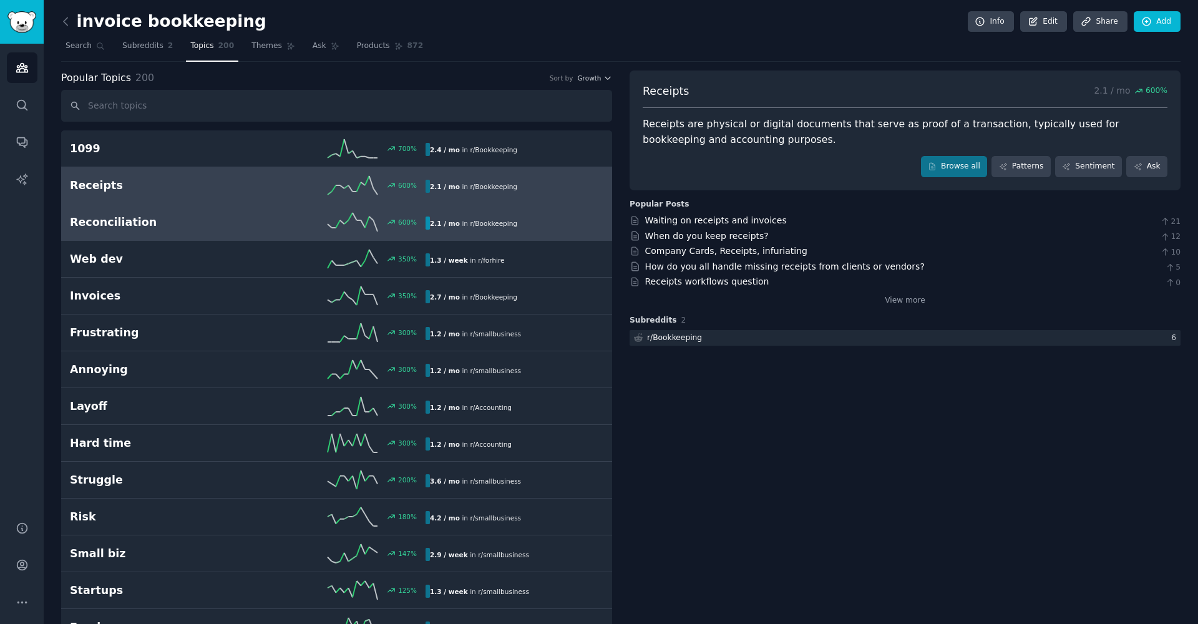
click at [237, 215] on h2 "Reconciliation" at bounding box center [159, 223] width 178 height 16
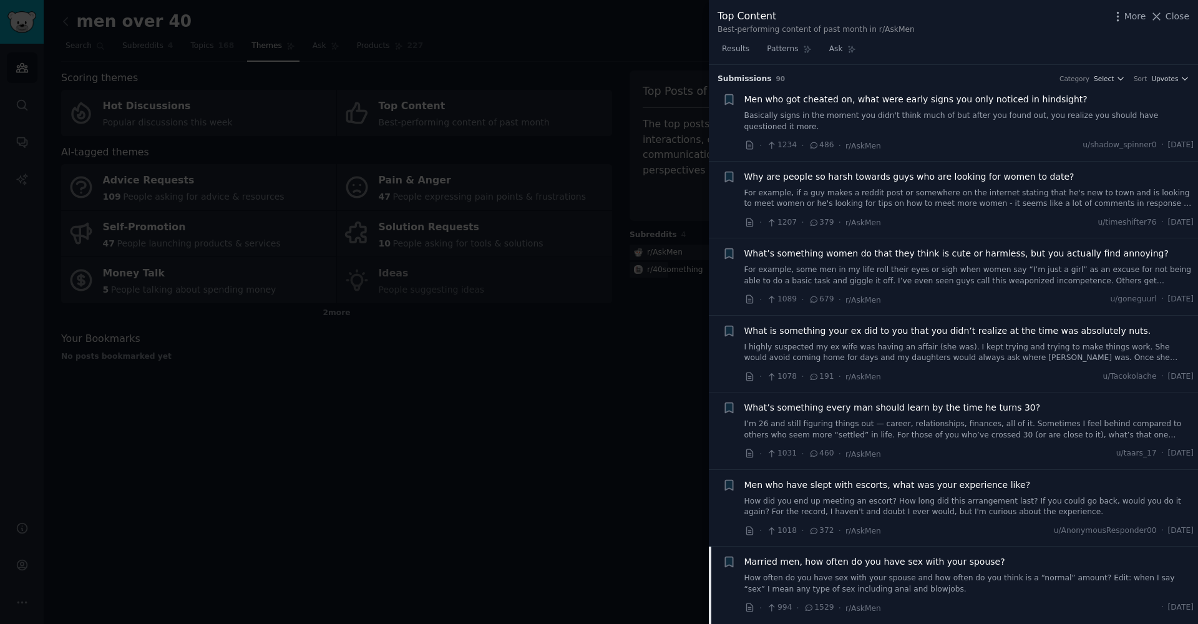
click at [804, 560] on span "Married men, how often do you have sex with your spouse?" at bounding box center [874, 561] width 261 height 13
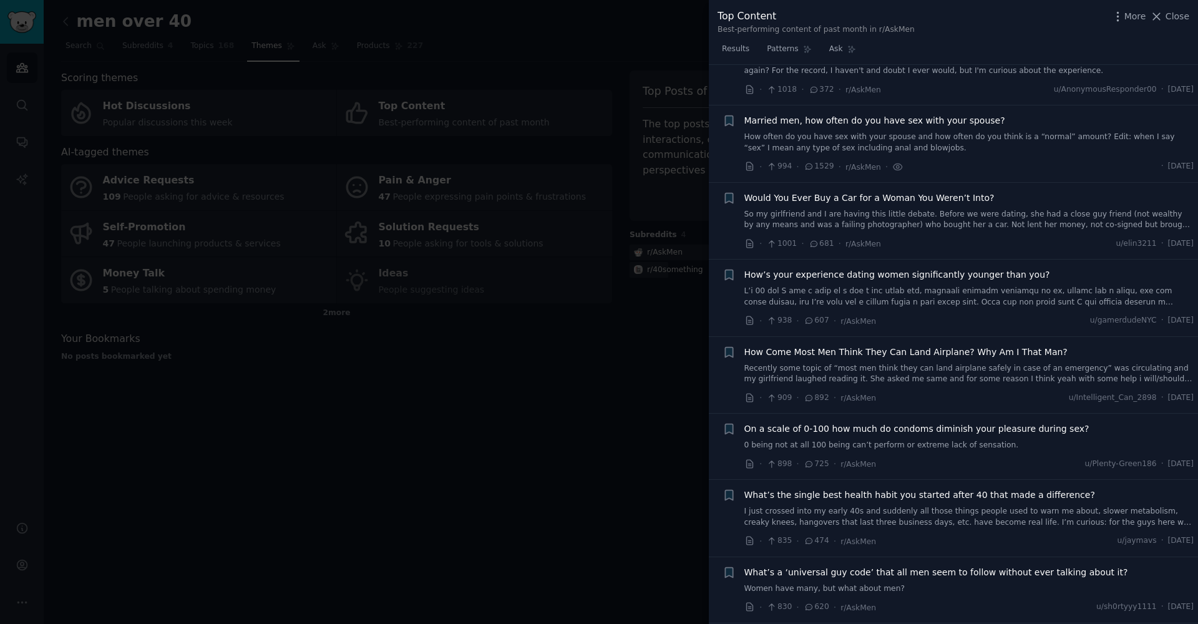
scroll to position [478, 0]
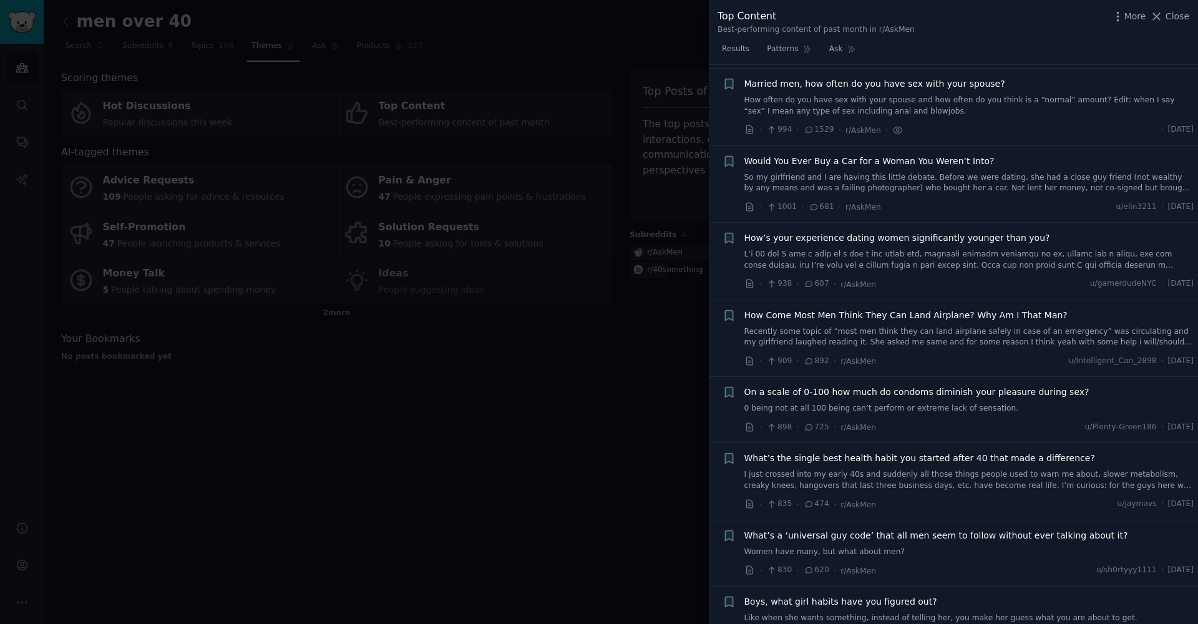
click at [768, 82] on span "Married men, how often do you have sex with your spouse?" at bounding box center [874, 83] width 261 height 13
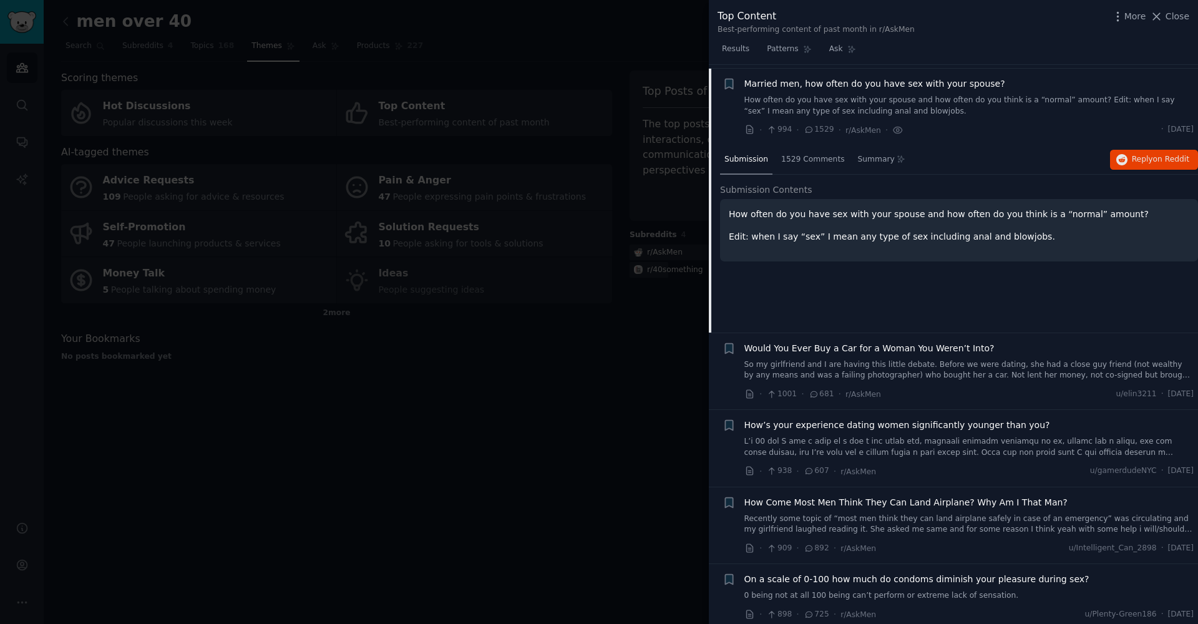
click at [829, 208] on p "How often do you have sex with your spouse and how often do you think is a “nor…" at bounding box center [959, 214] width 461 height 13
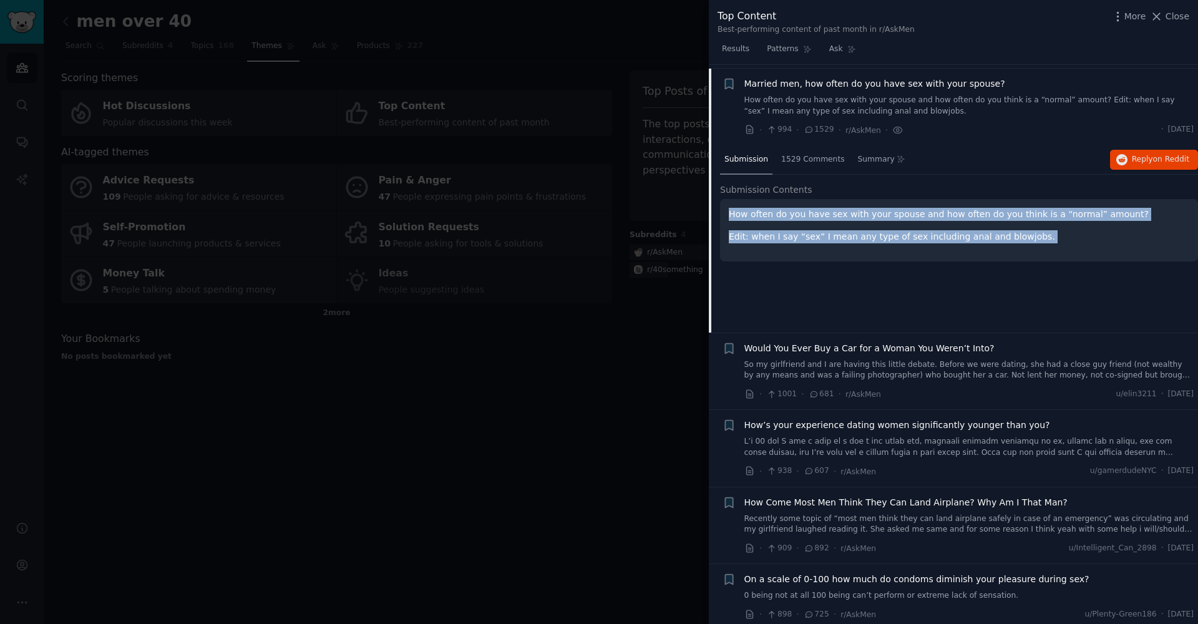
drag, startPoint x: 829, startPoint y: 207, endPoint x: 878, endPoint y: 231, distance: 55.0
click at [878, 231] on div "How often do you have sex with your spouse and how often do you think is a “nor…" at bounding box center [959, 226] width 461 height 36
click at [930, 230] on p "Edit: when I say “sex” I mean any type of sex including anal and blowjobs." at bounding box center [959, 236] width 461 height 13
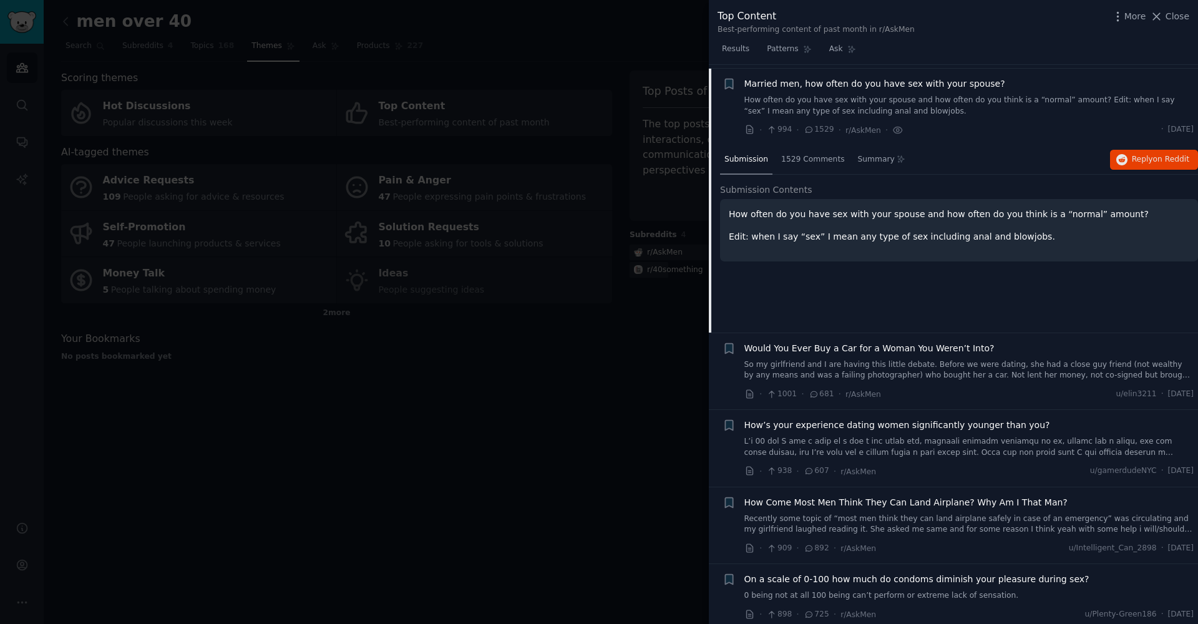
click at [1172, 98] on link "How often do you have sex with your spouse and how often do you think is a “nor…" at bounding box center [969, 106] width 450 height 22
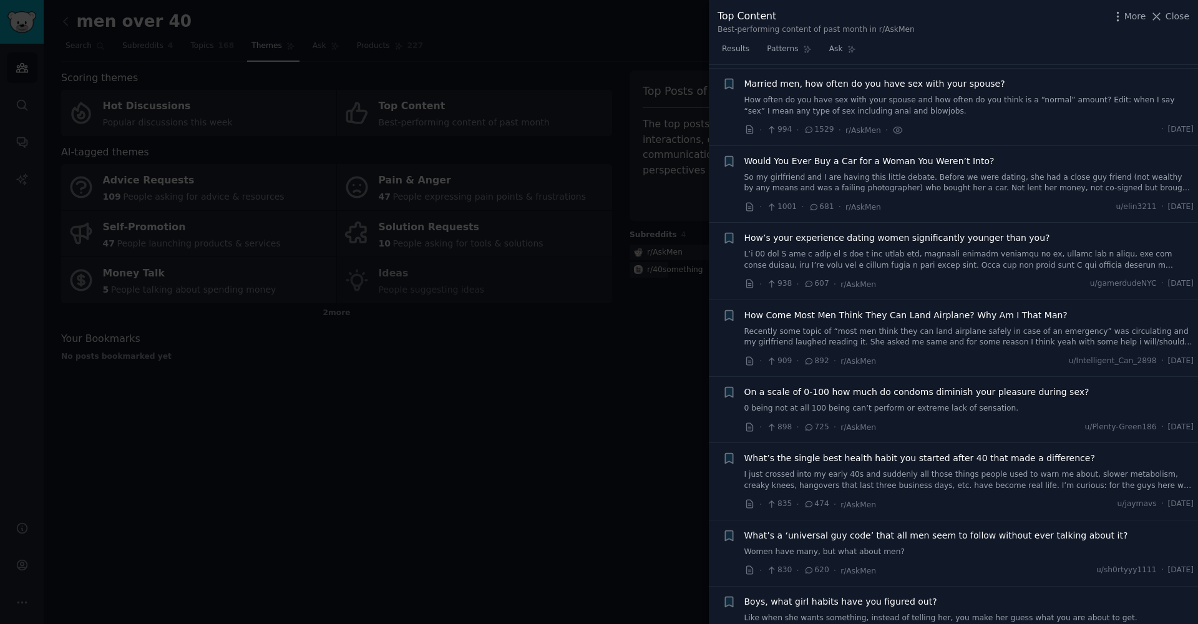
click at [1168, 124] on span "[DATE]" at bounding box center [1181, 129] width 26 height 11
click at [1113, 95] on link "How often do you have sex with your spouse and how often do you think is a “nor…" at bounding box center [969, 106] width 450 height 22
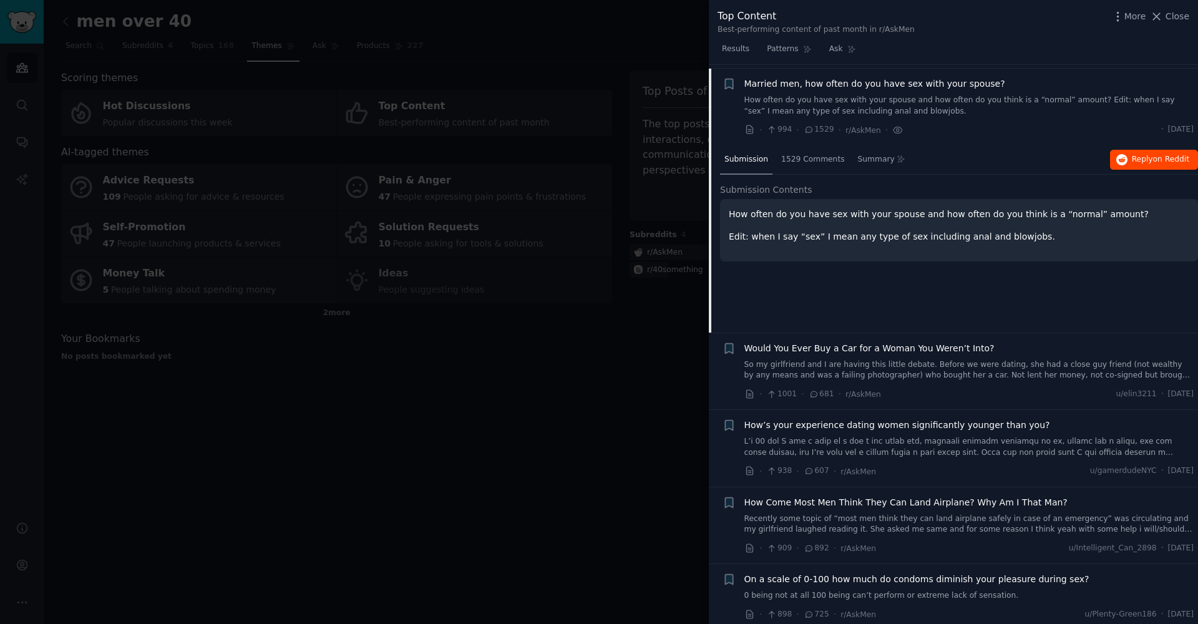
click at [1132, 159] on span "Reply on Reddit" at bounding box center [1160, 159] width 57 height 11
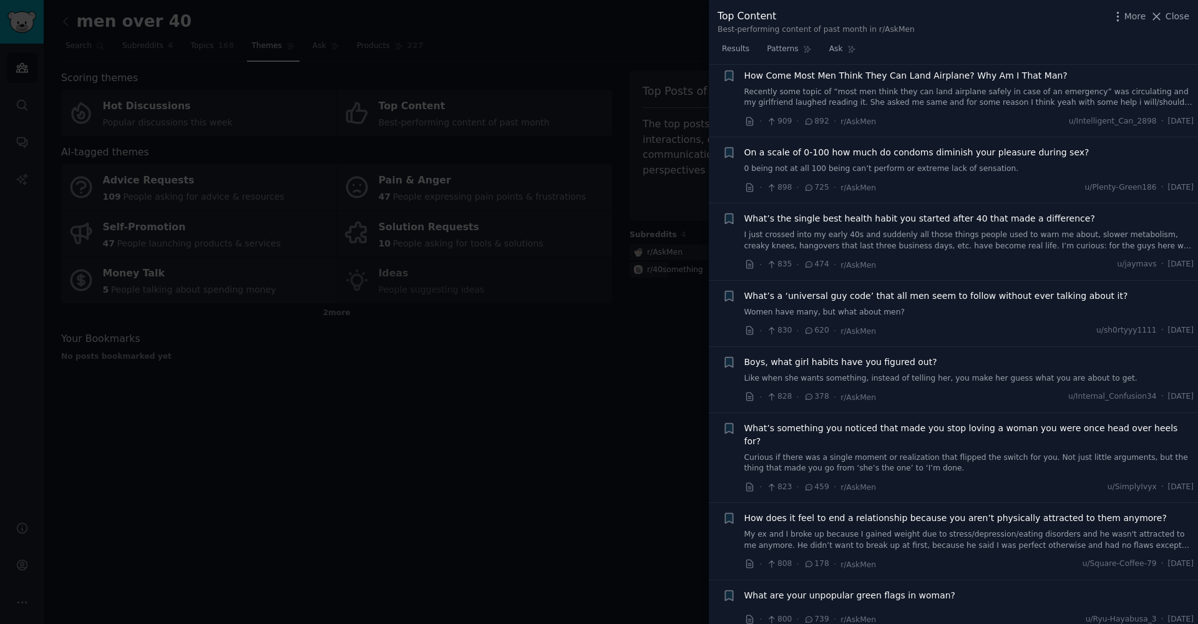
scroll to position [923, 0]
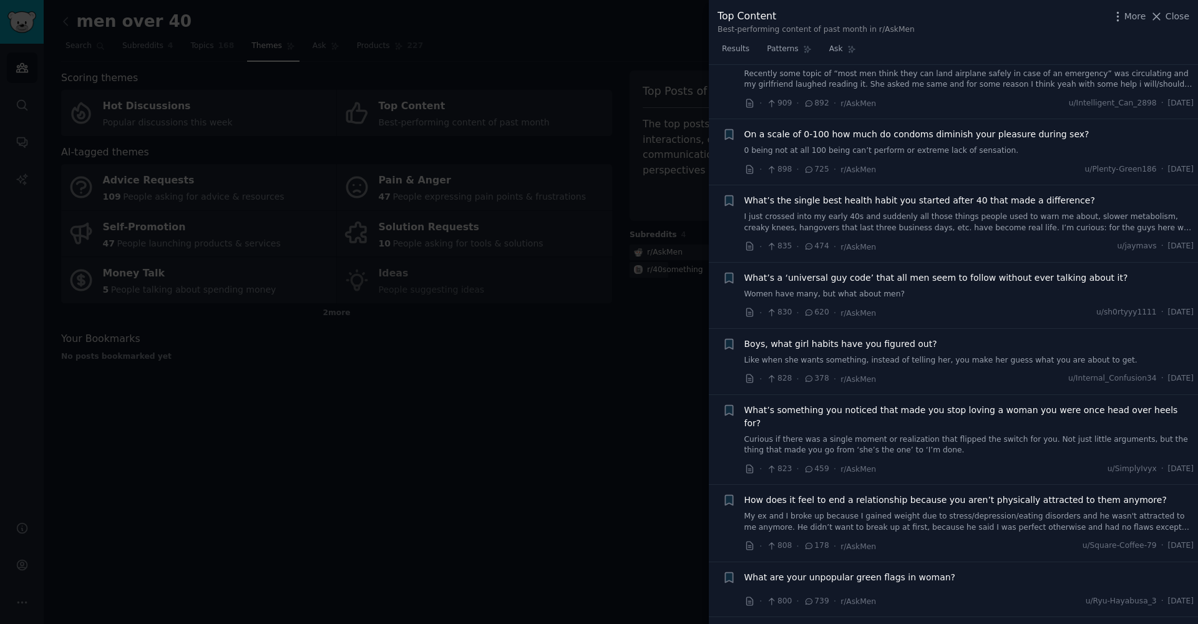
click at [620, 446] on div at bounding box center [599, 312] width 1198 height 624
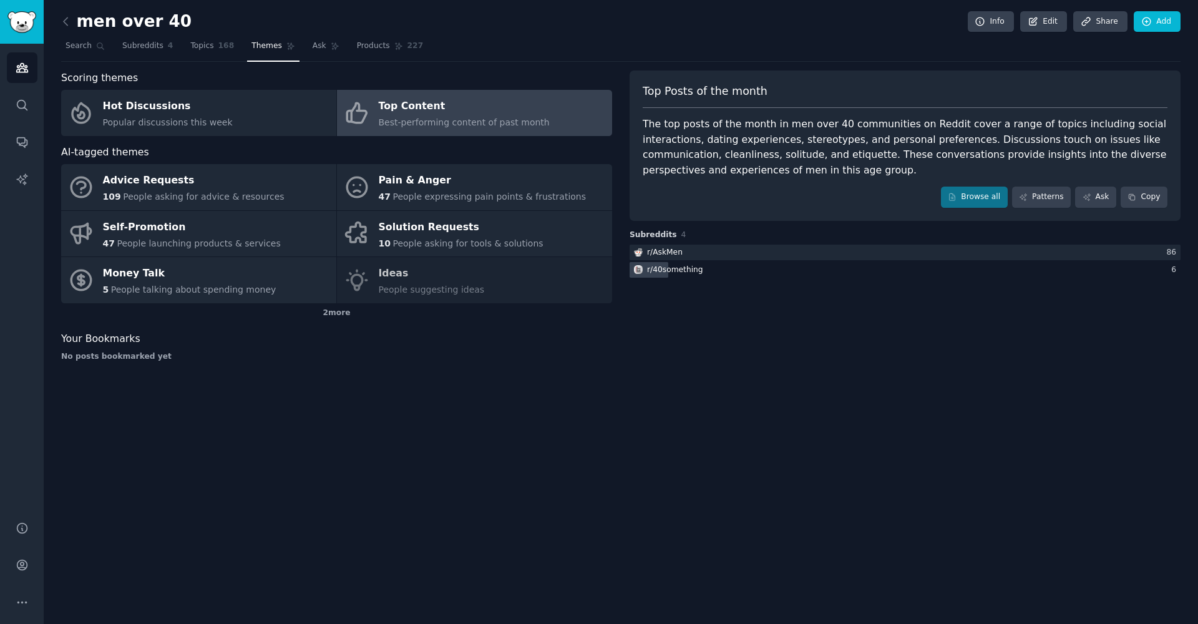
click at [699, 271] on div "r/ 40something" at bounding box center [675, 270] width 56 height 11
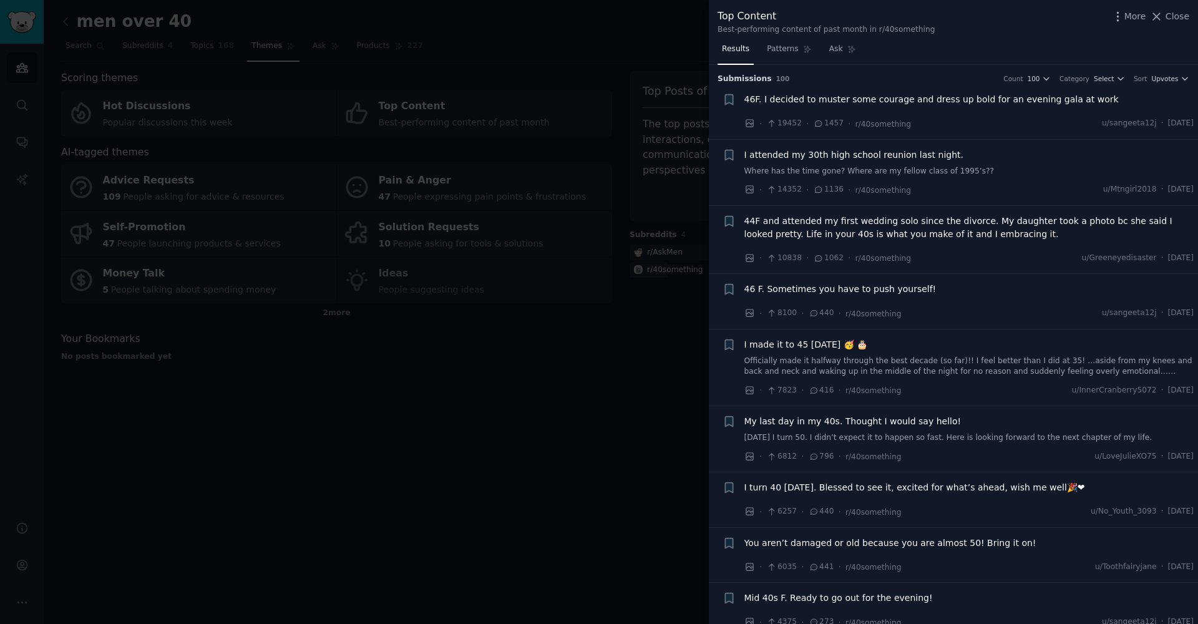
click at [515, 492] on div at bounding box center [599, 312] width 1198 height 624
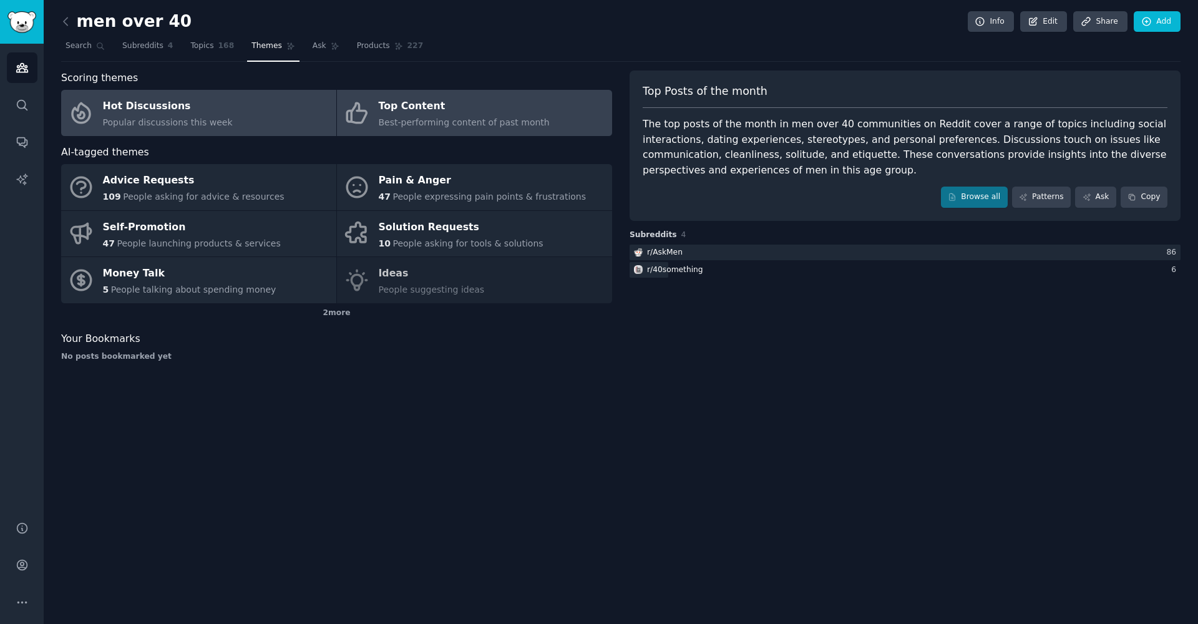
click at [150, 92] on link "Hot Discussions Popular discussions this week" at bounding box center [198, 113] width 275 height 46
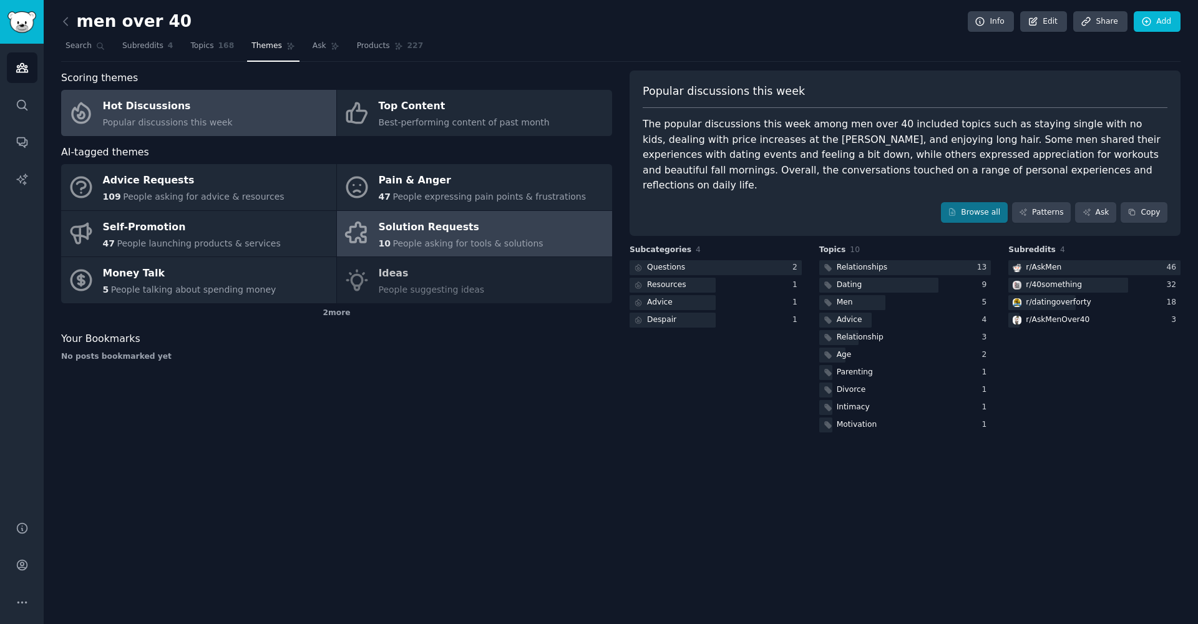
click at [427, 237] on div "10 People asking for tools & solutions" at bounding box center [461, 243] width 165 height 13
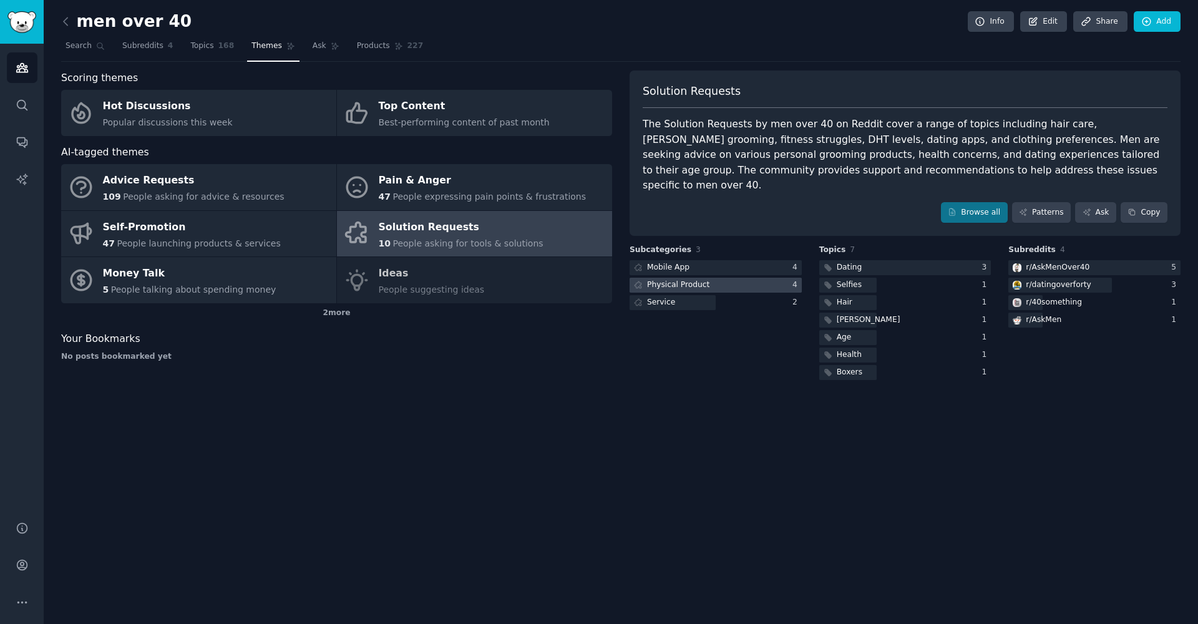
click at [695, 280] on div "Physical Product" at bounding box center [678, 285] width 62 height 11
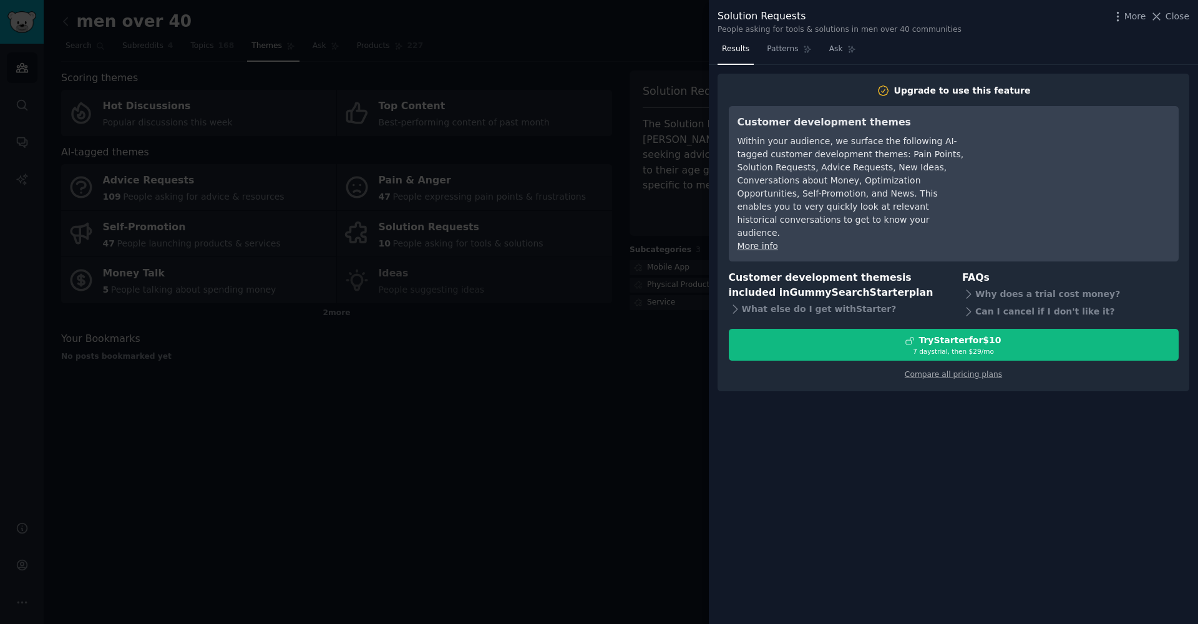
click at [636, 375] on div at bounding box center [599, 312] width 1198 height 624
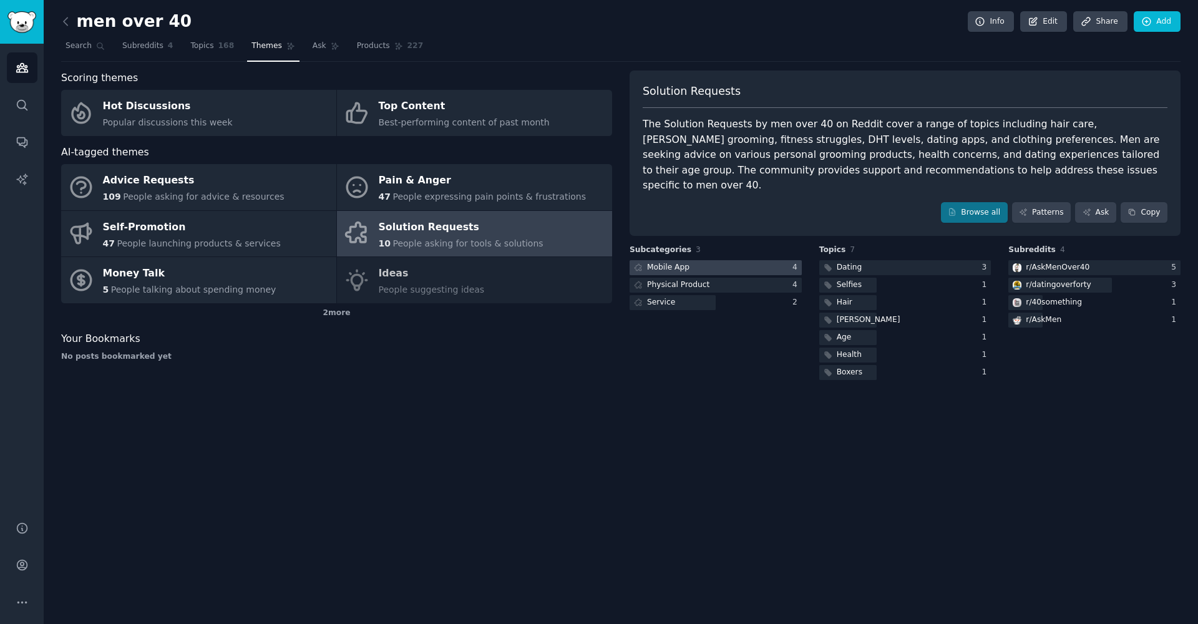
click at [688, 262] on div "Mobile App" at bounding box center [668, 267] width 42 height 11
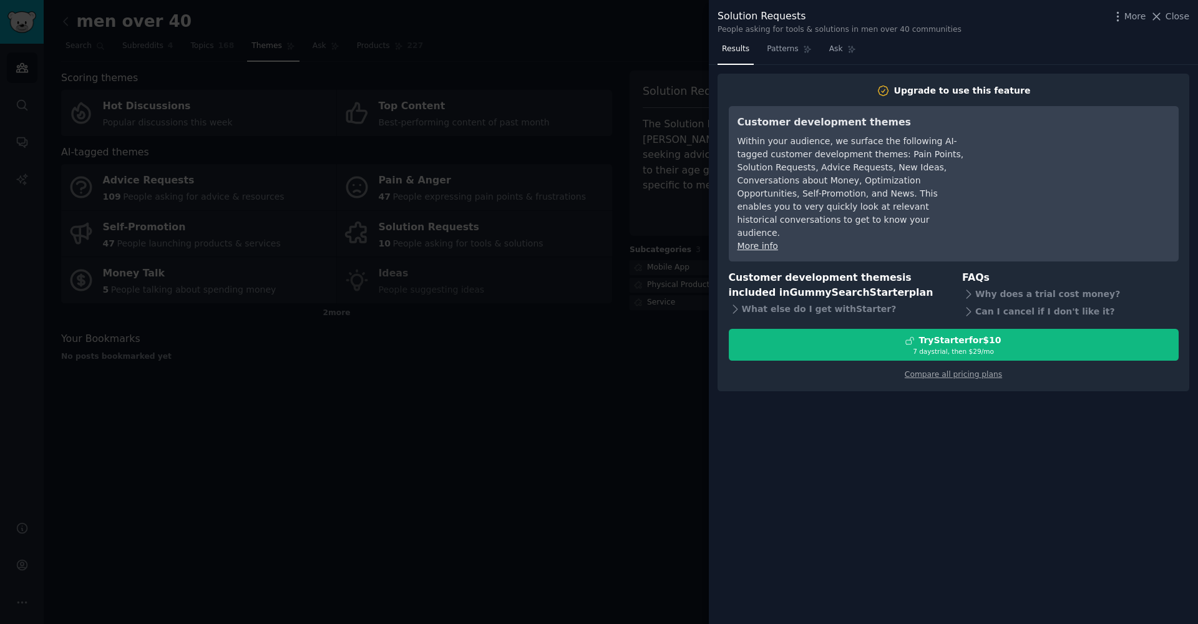
click at [593, 419] on div at bounding box center [599, 312] width 1198 height 624
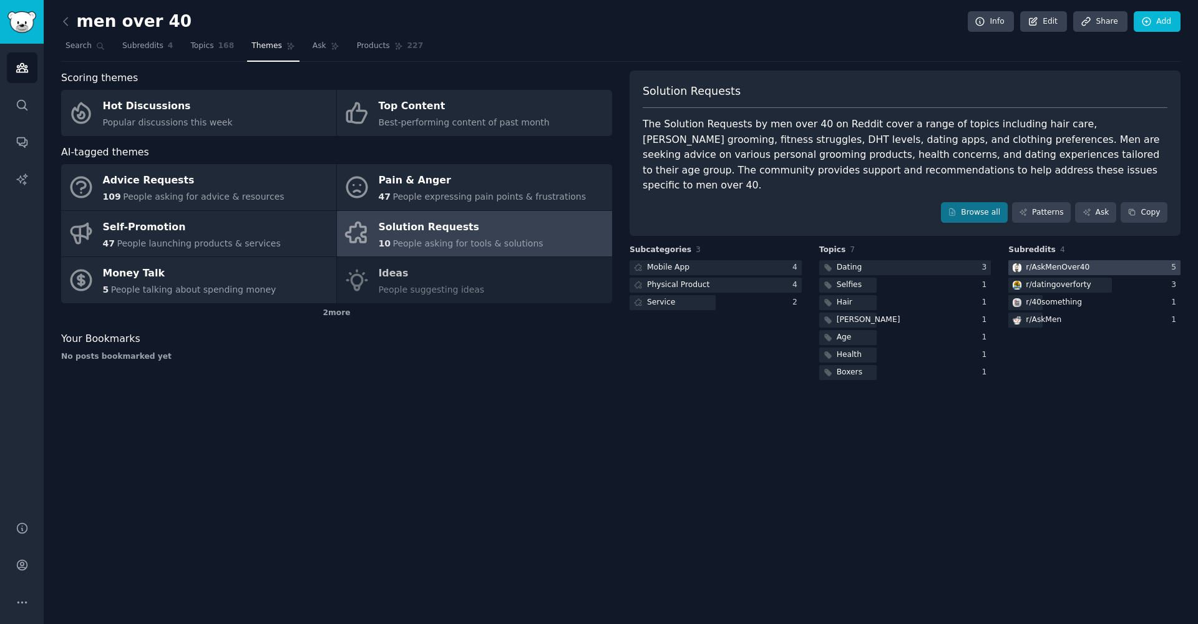
click at [1074, 262] on div "r/ AskMenOver40" at bounding box center [1058, 267] width 64 height 11
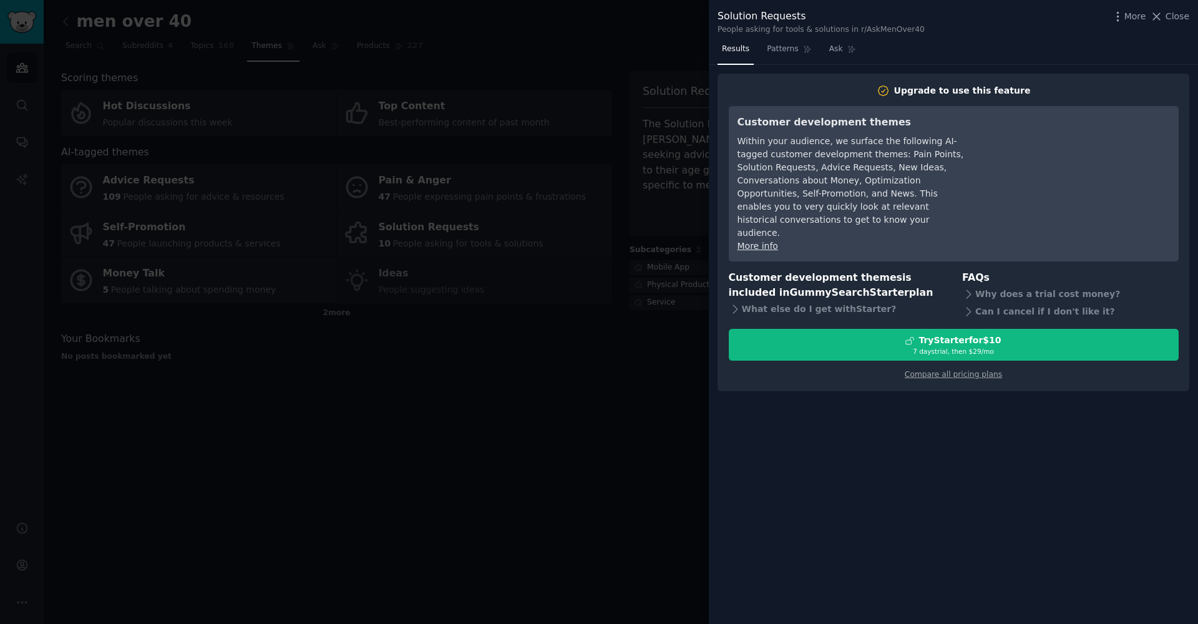
click at [708, 427] on div at bounding box center [599, 312] width 1198 height 624
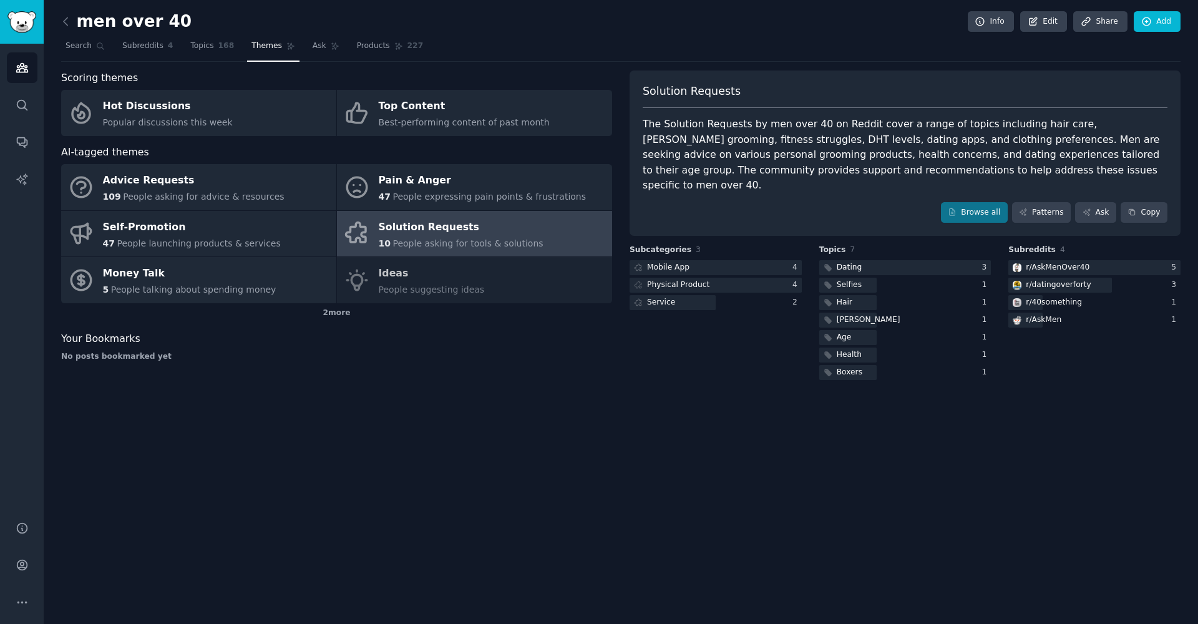
click at [403, 296] on div "Advice Requests 109 People asking for advice & resources Pain & Anger 47 People…" at bounding box center [336, 233] width 551 height 139
click at [394, 286] on div "Advice Requests 109 People asking for advice & resources Pain & Anger 47 People…" at bounding box center [336, 233] width 551 height 139
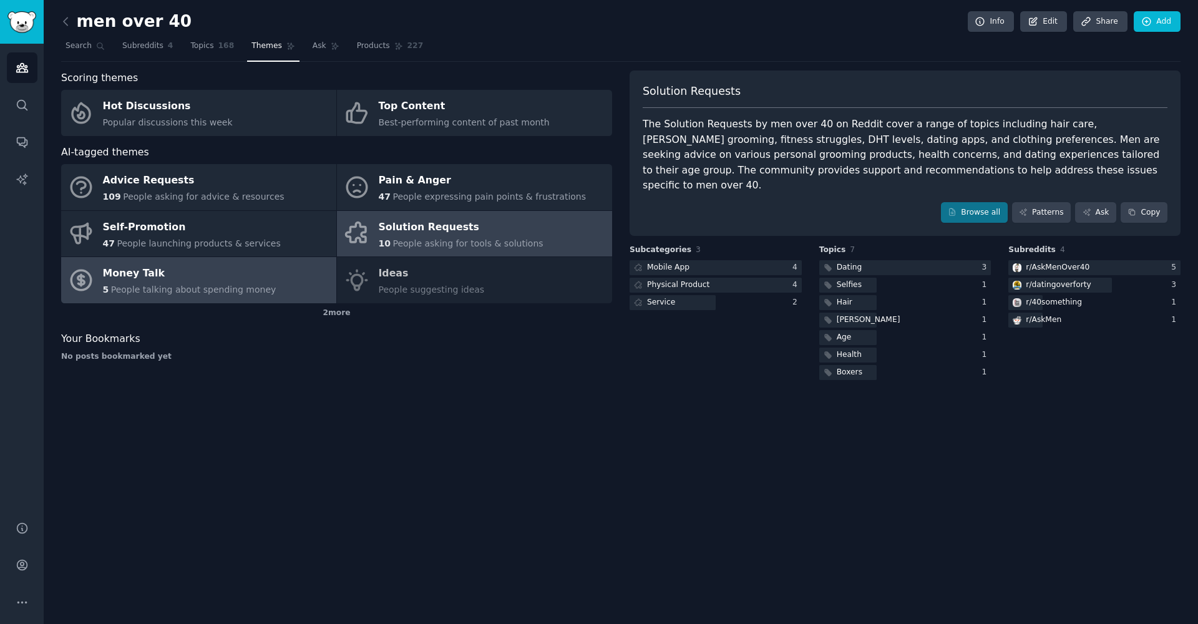
click at [192, 285] on span "People talking about spending money" at bounding box center [193, 290] width 165 height 10
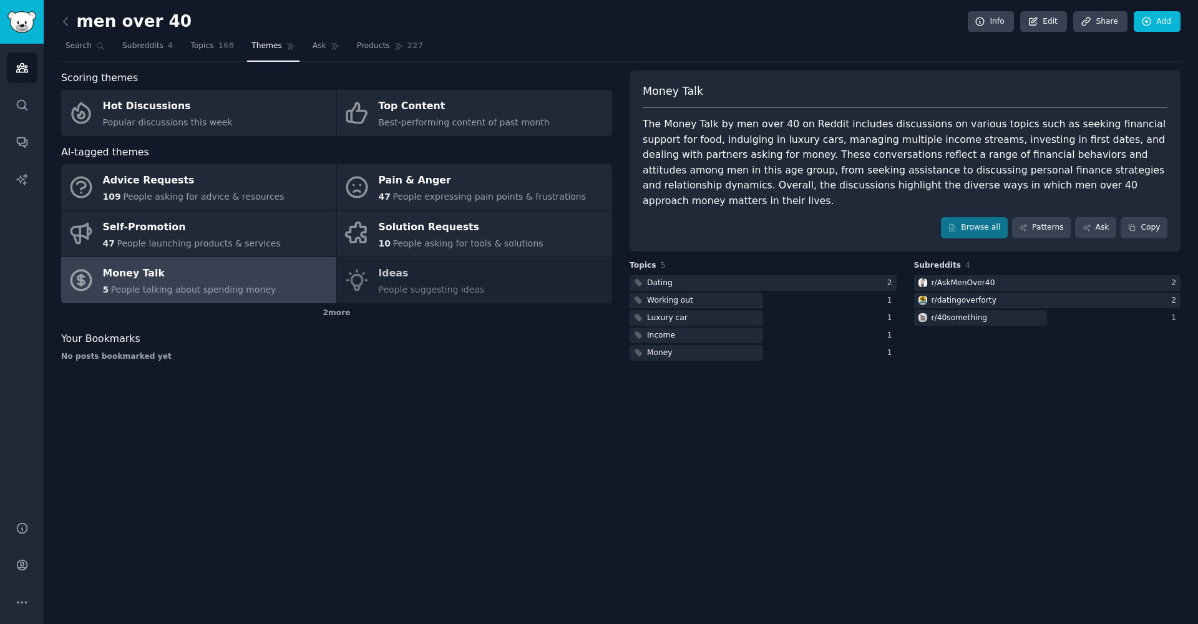
click at [824, 67] on div "men over 40 Info Edit Share Add Search Subreddits 4 Topics 168 Themes Ask Produ…" at bounding box center [621, 193] width 1120 height 353
